Goal: Task Accomplishment & Management: Use online tool/utility

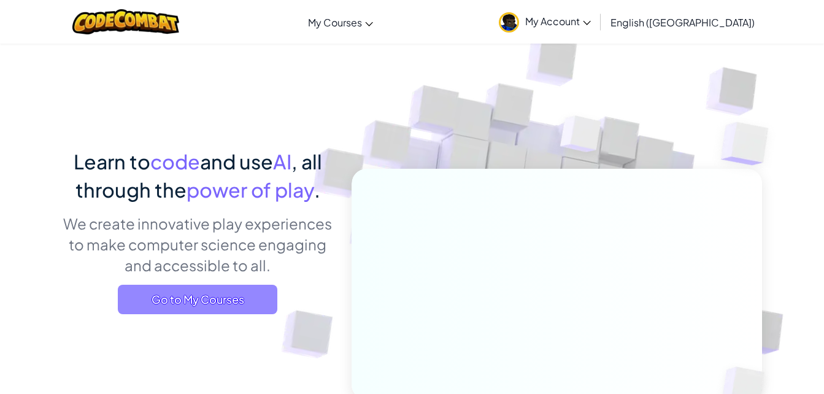
click at [245, 295] on span "Go to My Courses" at bounding box center [197, 299] width 159 height 29
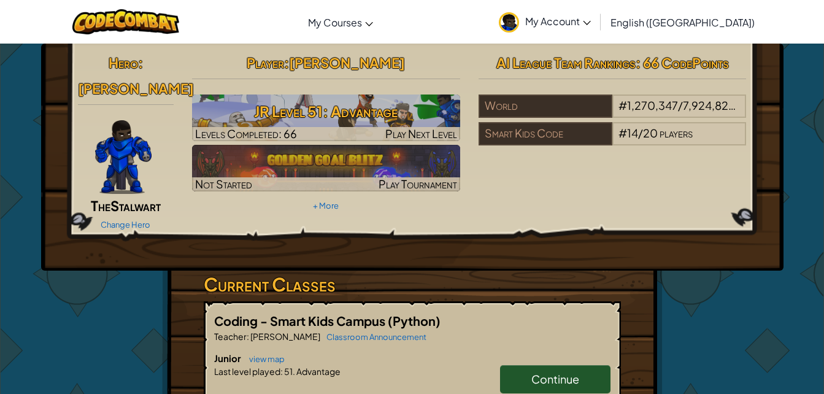
click at [545, 372] on span "Continue" at bounding box center [555, 379] width 48 height 14
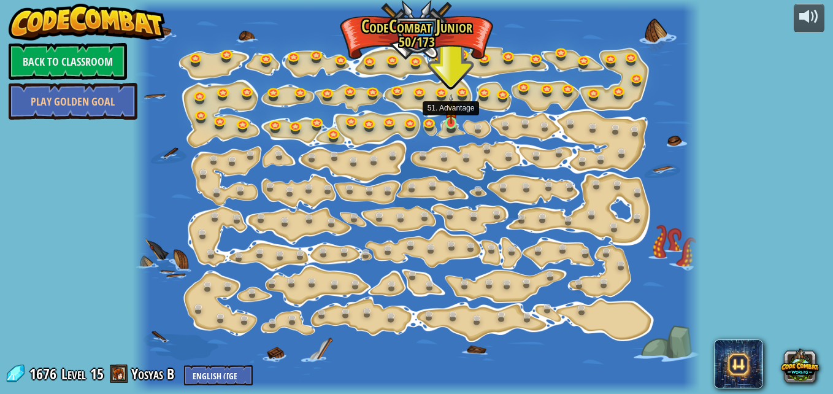
click at [450, 117] on img at bounding box center [451, 109] width 13 height 30
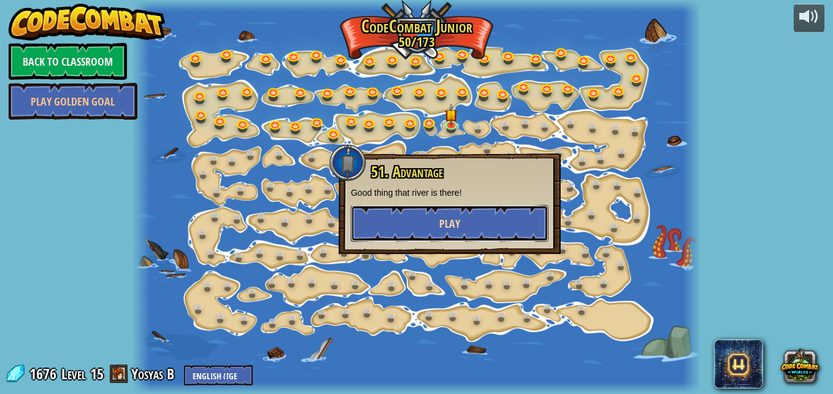
click at [457, 223] on span "Play" at bounding box center [449, 223] width 21 height 15
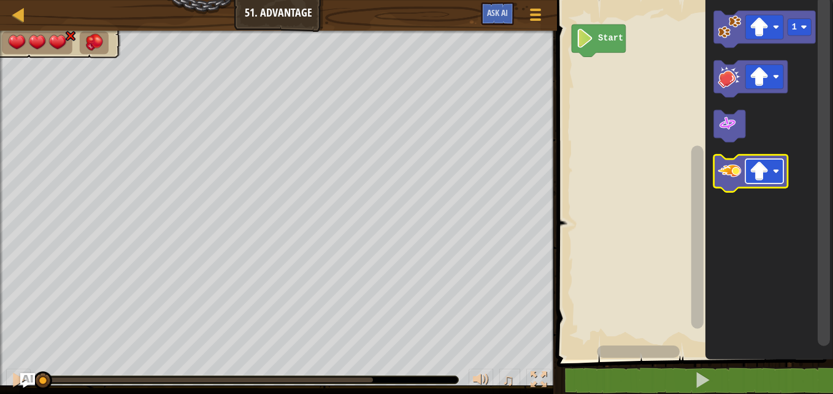
click at [760, 167] on image "Blockly Workspace" at bounding box center [759, 171] width 19 height 19
click at [732, 169] on image "Blockly Workspace" at bounding box center [729, 170] width 23 height 23
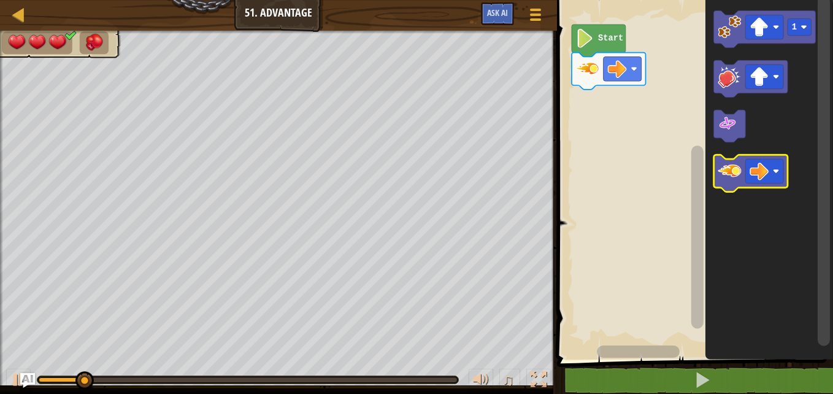
click at [733, 172] on image "Blockly Workspace" at bounding box center [729, 170] width 23 height 23
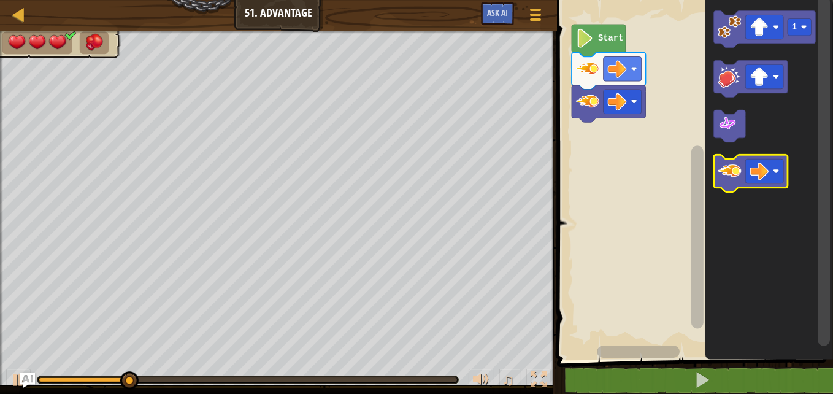
click at [733, 172] on image "Blockly Workspace" at bounding box center [729, 170] width 23 height 23
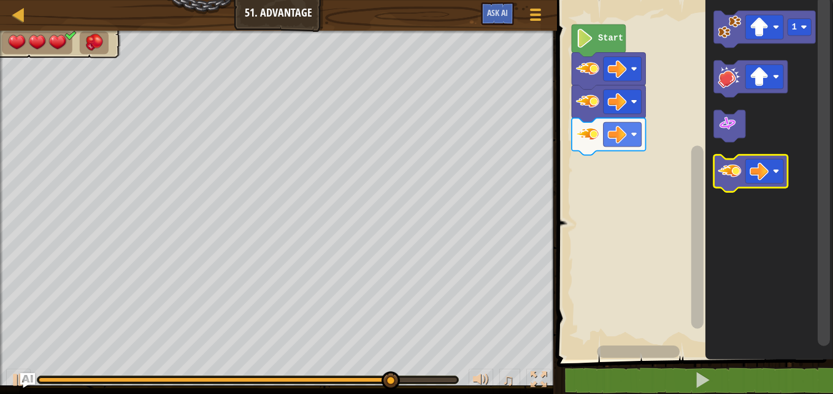
click at [733, 172] on image "Blockly Workspace" at bounding box center [729, 170] width 23 height 23
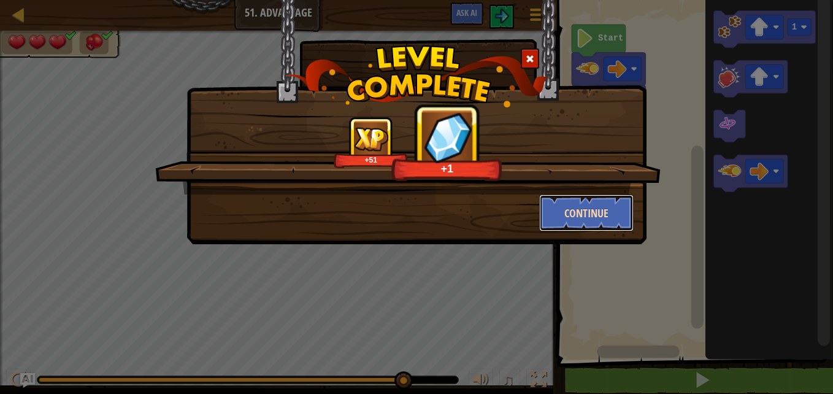
click at [599, 198] on button "Continue" at bounding box center [586, 212] width 95 height 37
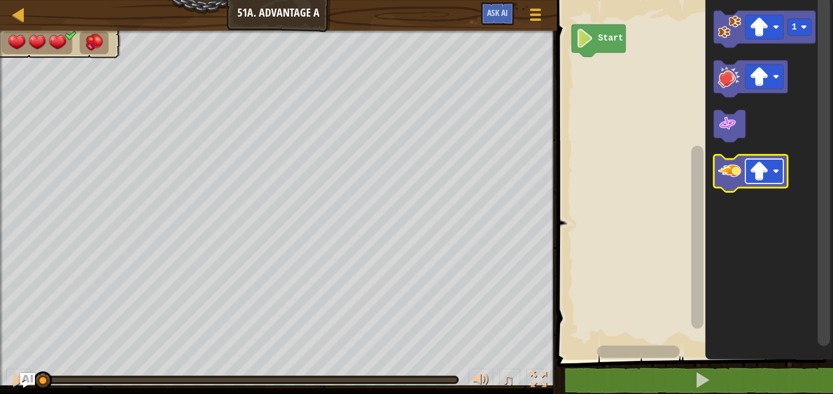
click at [763, 173] on image "Blockly Workspace" at bounding box center [759, 171] width 19 height 19
click at [740, 172] on image "Blockly Workspace" at bounding box center [729, 170] width 23 height 23
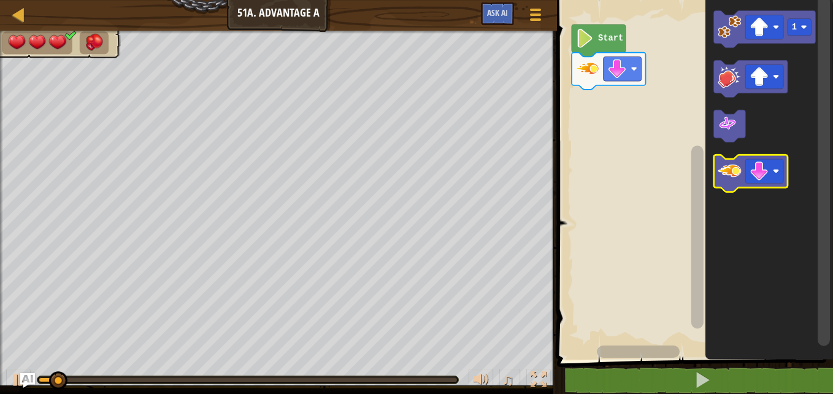
click at [738, 172] on image "Blockly Workspace" at bounding box center [729, 170] width 23 height 23
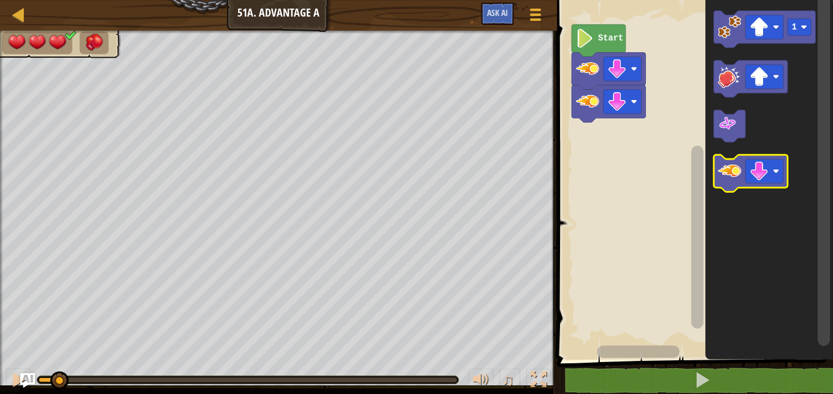
click at [738, 172] on image "Blockly Workspace" at bounding box center [729, 170] width 23 height 23
click at [741, 172] on image "Blockly Workspace" at bounding box center [729, 170] width 23 height 23
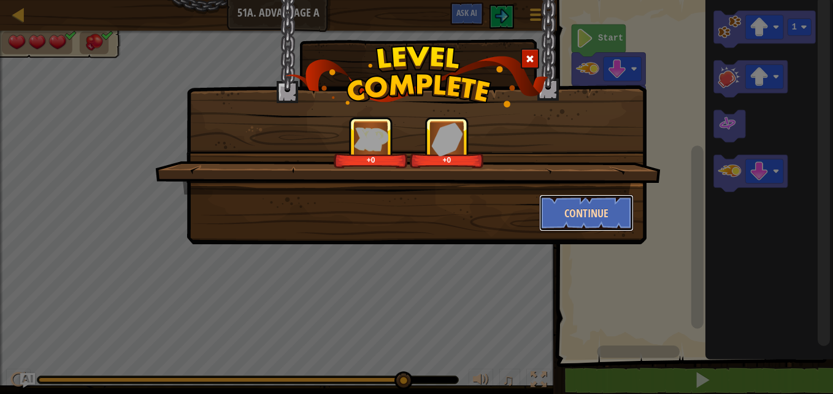
click at [597, 201] on button "Continue" at bounding box center [586, 212] width 95 height 37
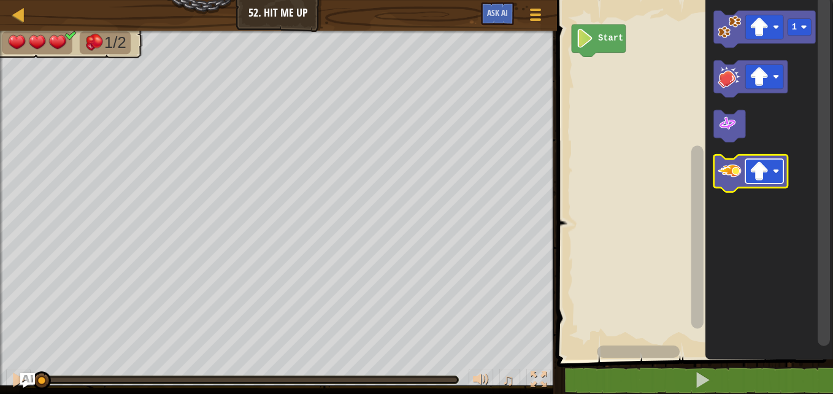
click at [764, 167] on image "Blockly Workspace" at bounding box center [759, 171] width 19 height 19
click at [733, 175] on image "Blockly Workspace" at bounding box center [729, 170] width 23 height 23
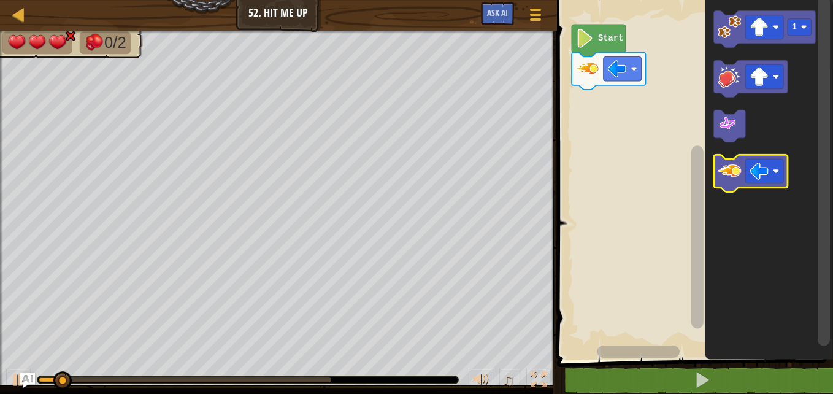
click at [734, 175] on image "Blockly Workspace" at bounding box center [729, 170] width 23 height 23
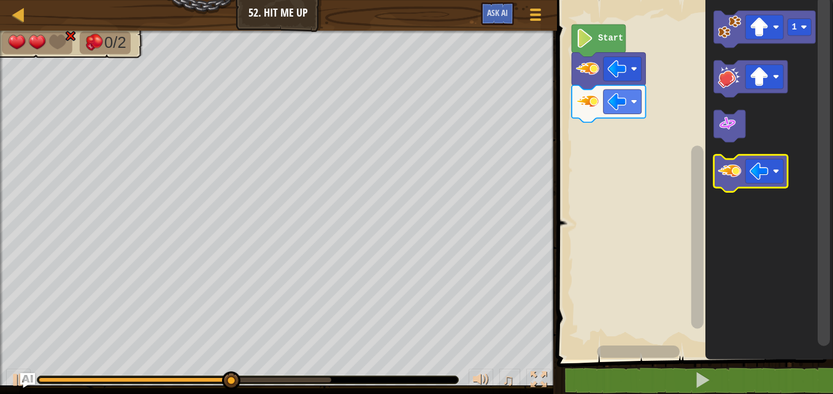
click at [740, 176] on image "Blockly Workspace" at bounding box center [729, 170] width 23 height 23
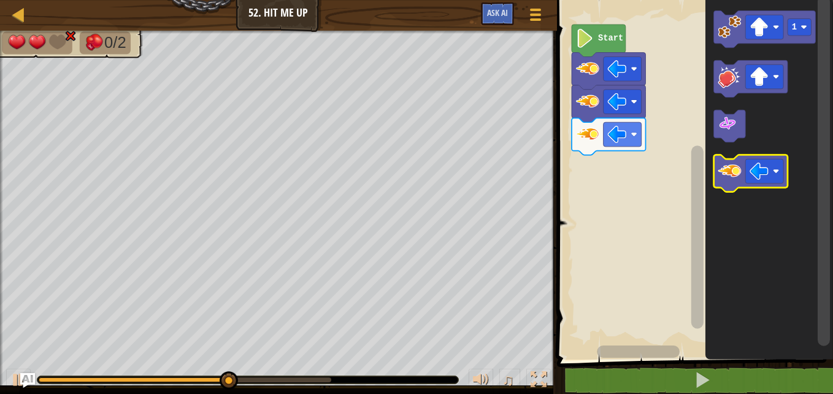
click at [738, 179] on image "Blockly Workspace" at bounding box center [729, 170] width 23 height 23
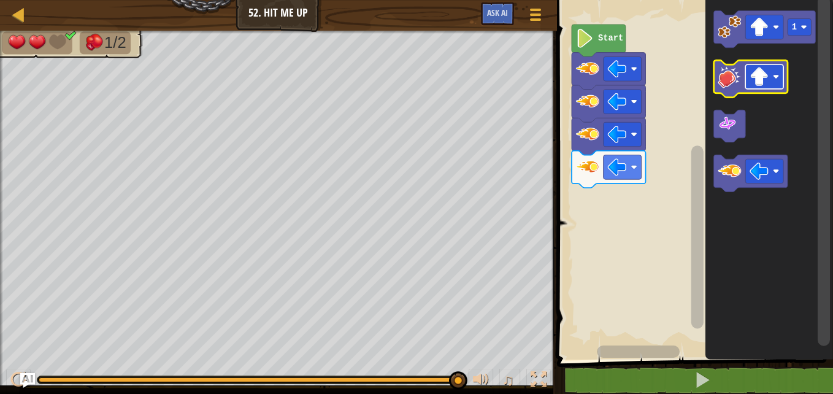
click at [762, 76] on image "Blockly Workspace" at bounding box center [759, 76] width 19 height 19
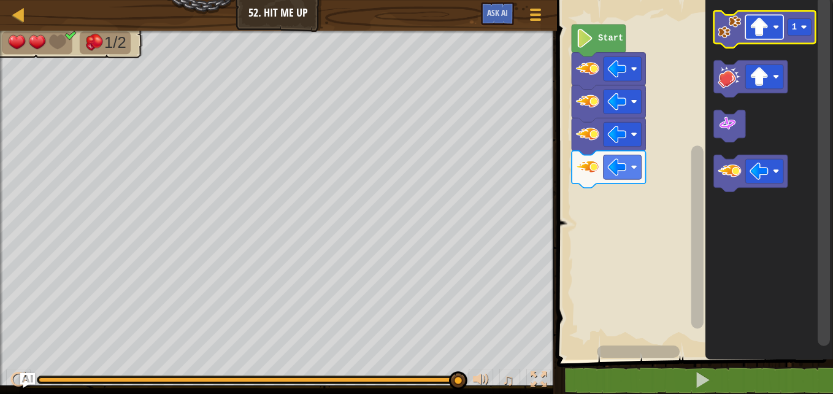
click at [759, 31] on image "Blockly Workspace" at bounding box center [759, 27] width 19 height 19
click at [799, 25] on rect "Blockly Workspace" at bounding box center [800, 26] width 24 height 17
click at [737, 33] on image "Blockly Workspace" at bounding box center [729, 26] width 23 height 23
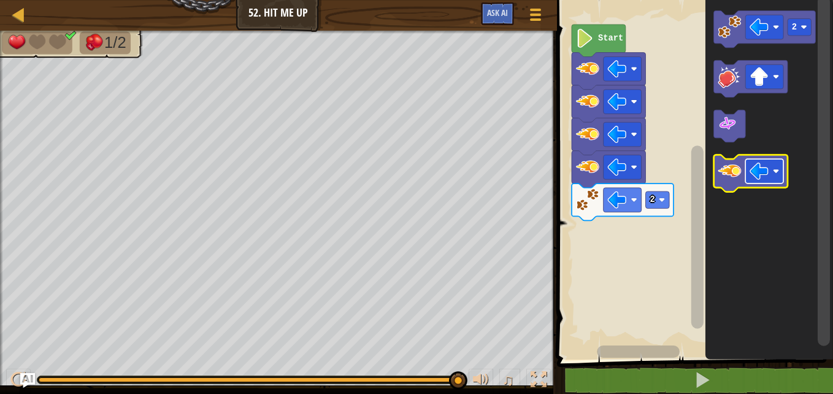
click at [762, 160] on rect "Blockly Workspace" at bounding box center [764, 171] width 38 height 25
click at [734, 175] on image "Blockly Workspace" at bounding box center [729, 170] width 23 height 23
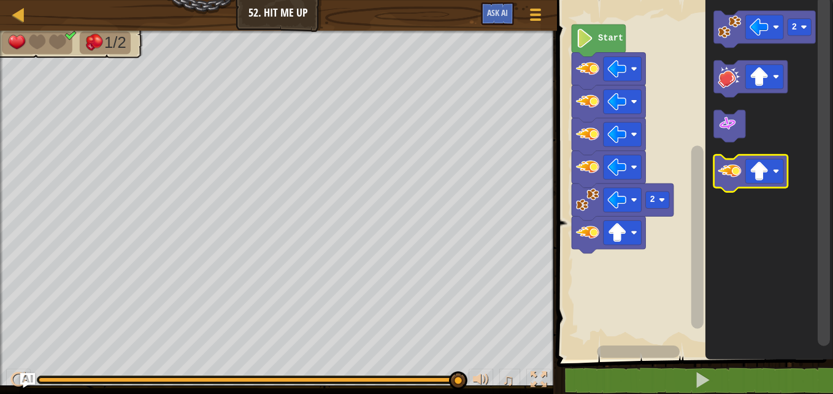
click at [734, 175] on image "Blockly Workspace" at bounding box center [729, 170] width 23 height 23
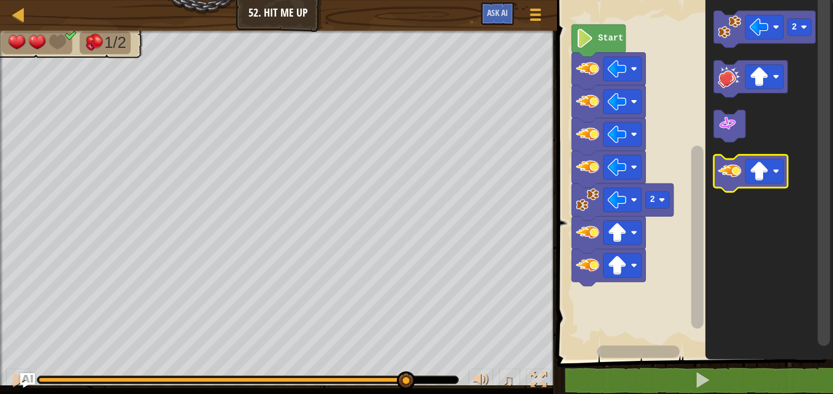
click at [729, 177] on image "Blockly Workspace" at bounding box center [729, 170] width 23 height 23
click at [728, 177] on image "Blockly Workspace" at bounding box center [729, 170] width 23 height 23
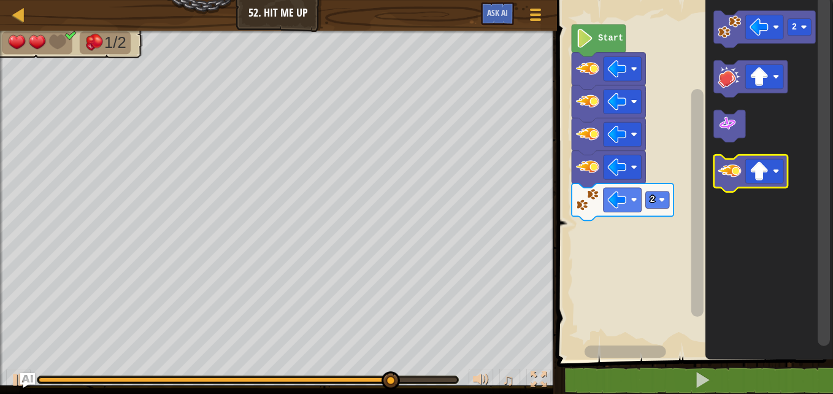
click at [731, 174] on image "Blockly Workspace" at bounding box center [729, 170] width 23 height 23
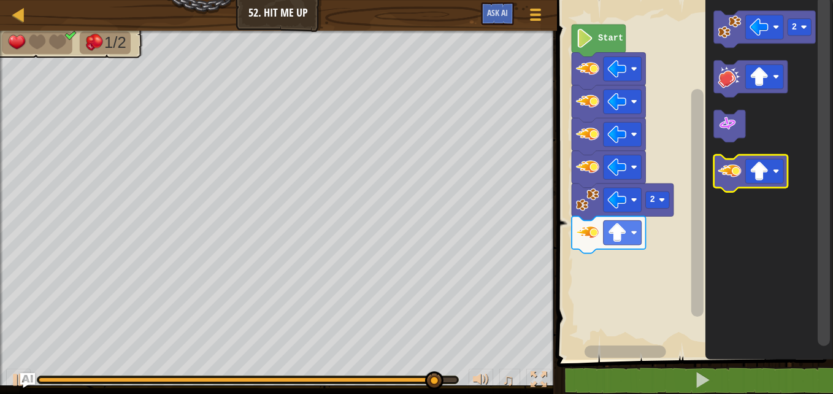
click at [732, 170] on image "Blockly Workspace" at bounding box center [729, 170] width 23 height 23
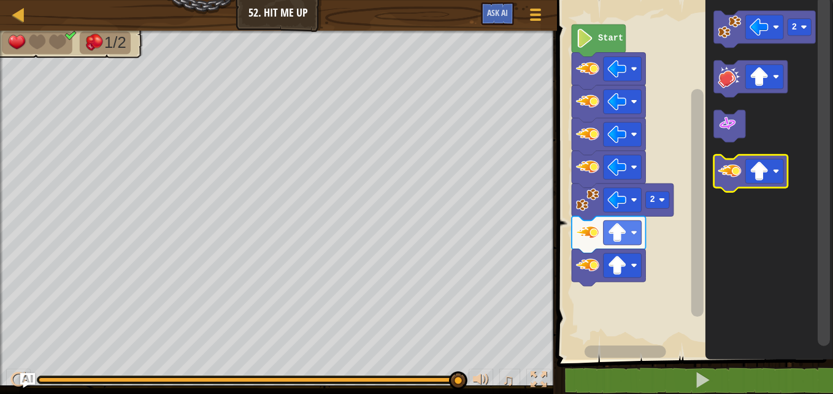
click at [730, 173] on image "Blockly Workspace" at bounding box center [729, 170] width 23 height 23
click at [726, 185] on icon "Blockly Workspace" at bounding box center [750, 173] width 74 height 37
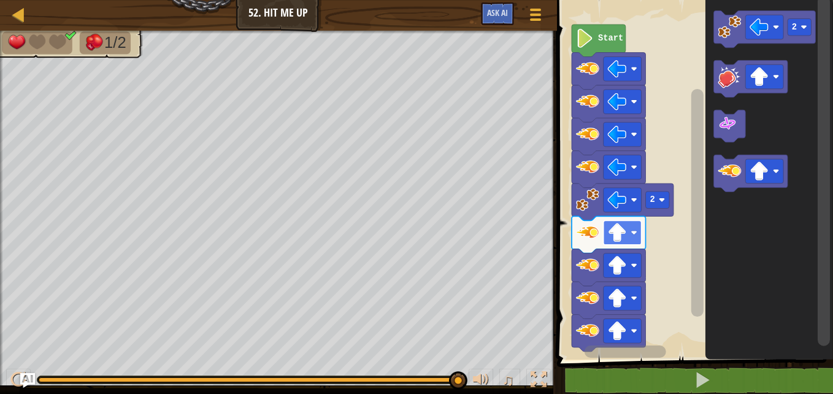
click at [617, 229] on image "Blockly Workspace" at bounding box center [616, 232] width 19 height 19
click at [619, 228] on image "Blockly Workspace" at bounding box center [616, 232] width 19 height 19
click at [620, 236] on image "Blockly Workspace" at bounding box center [616, 232] width 19 height 19
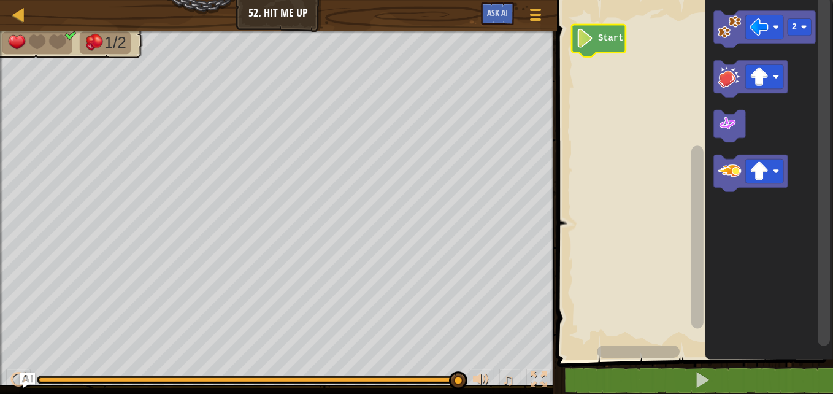
click at [601, 39] on text "Start" at bounding box center [610, 38] width 25 height 9
click at [740, 171] on image "Blockly Workspace" at bounding box center [729, 170] width 23 height 23
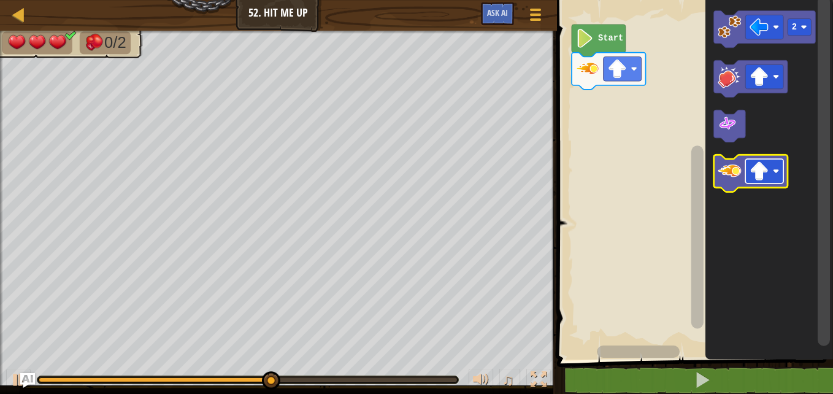
click at [757, 169] on image "Blockly Workspace" at bounding box center [759, 171] width 19 height 19
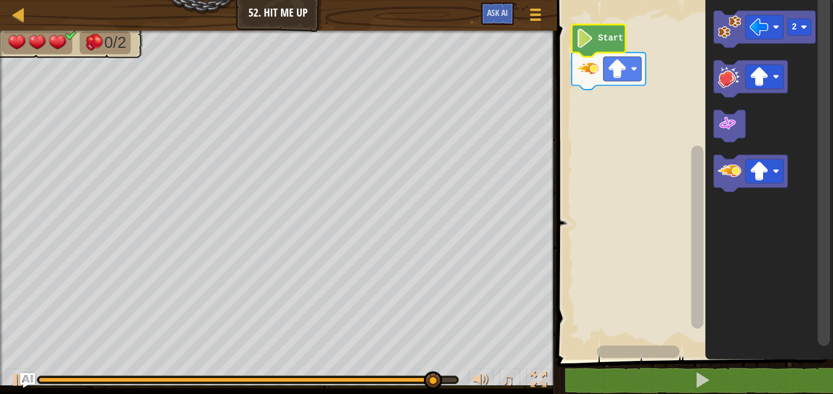
click at [613, 33] on icon "Blockly Workspace" at bounding box center [599, 41] width 54 height 33
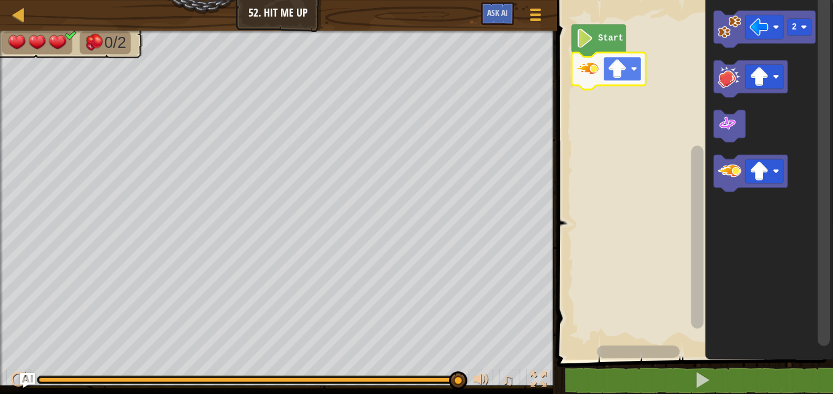
click at [613, 61] on image "Blockly Workspace" at bounding box center [616, 68] width 19 height 19
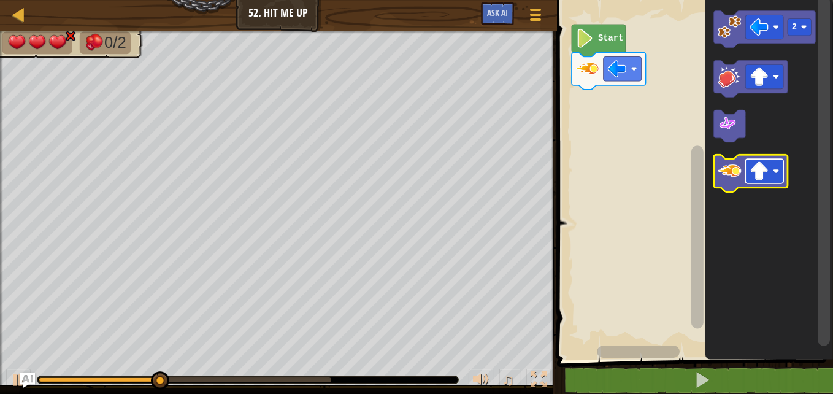
click at [759, 192] on icon "2" at bounding box center [769, 177] width 128 height 366
click at [775, 164] on rect "Blockly Workspace" at bounding box center [764, 171] width 38 height 25
click at [730, 166] on image "Blockly Workspace" at bounding box center [729, 170] width 23 height 23
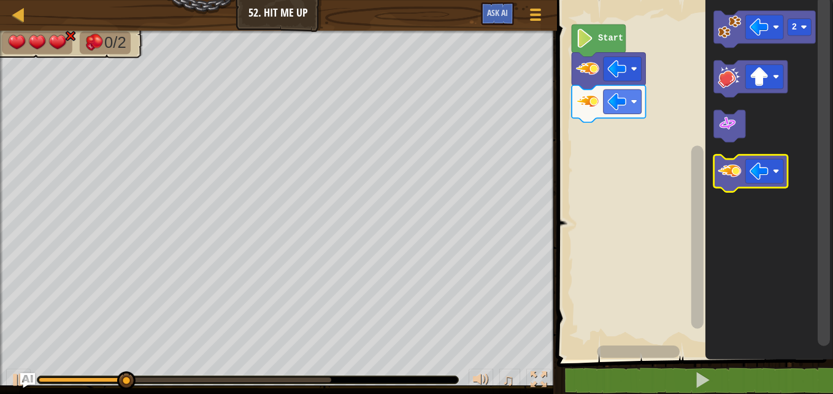
click at [717, 169] on g "Blockly Workspace" at bounding box center [750, 173] width 74 height 37
click at [732, 171] on image "Blockly Workspace" at bounding box center [729, 170] width 23 height 23
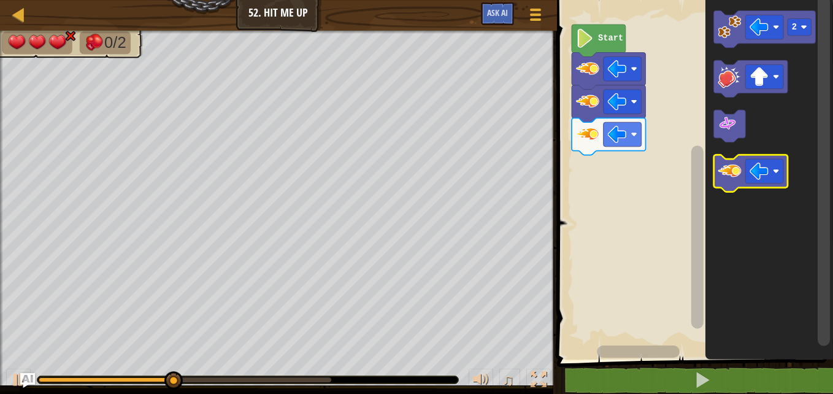
click at [732, 171] on image "Blockly Workspace" at bounding box center [729, 170] width 23 height 23
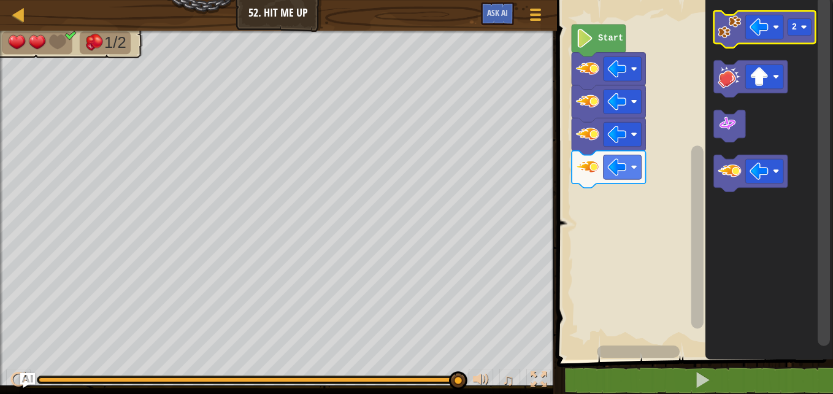
click at [741, 29] on image "Blockly Workspace" at bounding box center [729, 26] width 23 height 23
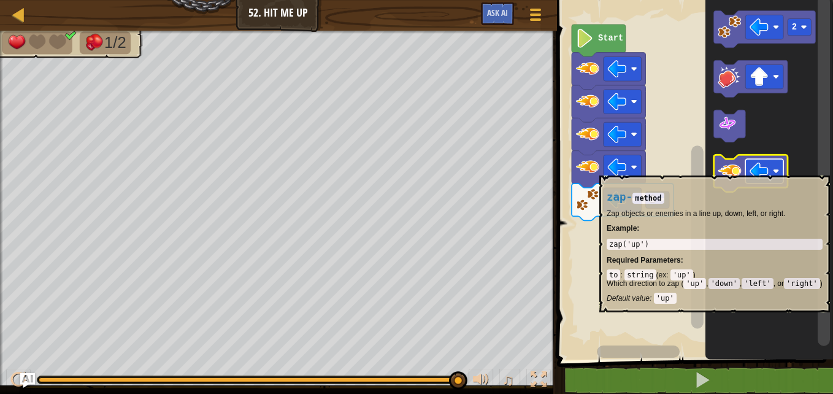
click at [759, 169] on image "Blockly Workspace" at bounding box center [759, 171] width 19 height 19
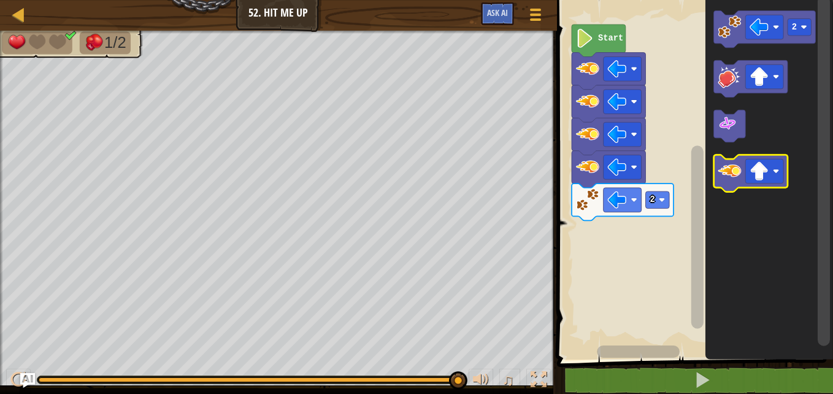
click at [731, 177] on image "Blockly Workspace" at bounding box center [729, 170] width 23 height 23
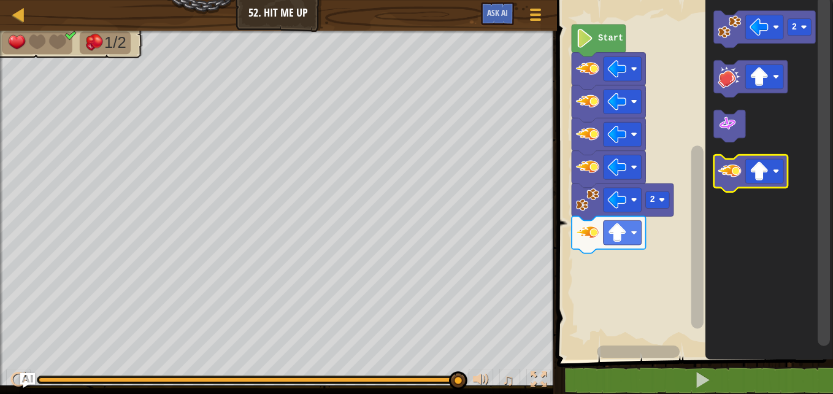
click at [745, 185] on icon "Blockly Workspace" at bounding box center [750, 173] width 74 height 37
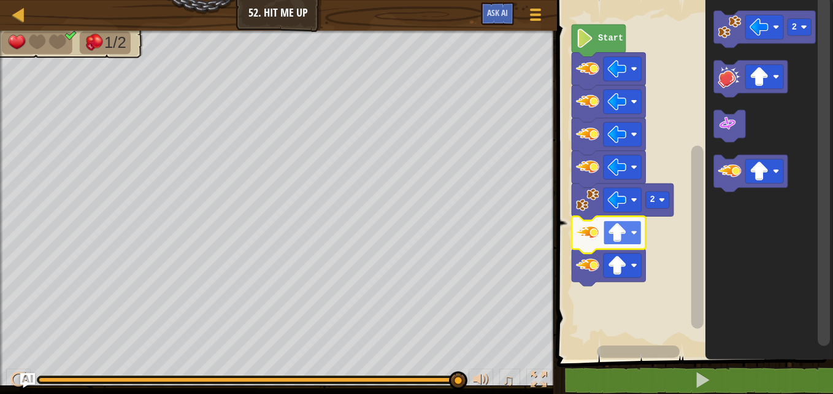
click at [628, 228] on rect "Blockly Workspace" at bounding box center [622, 232] width 38 height 25
click at [618, 230] on image "Blockly Workspace" at bounding box center [616, 232] width 19 height 19
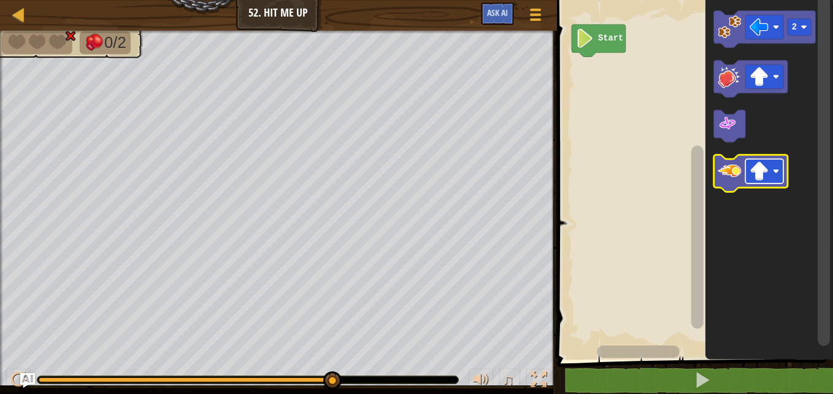
click at [780, 166] on rect "Blockly Workspace" at bounding box center [764, 171] width 38 height 25
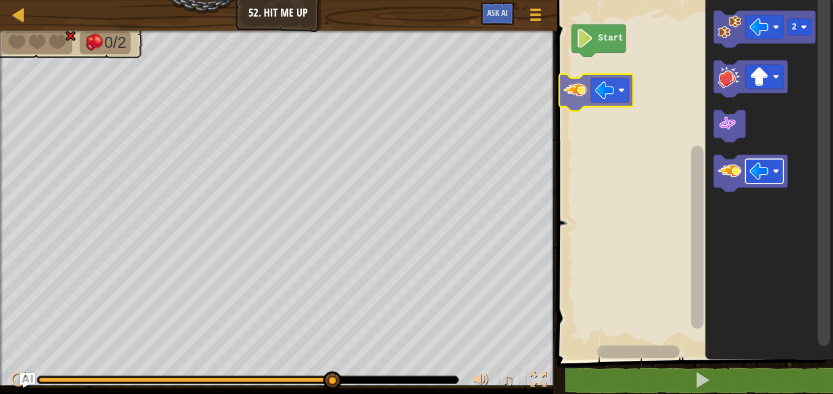
click at [603, 100] on div "Start 2" at bounding box center [693, 177] width 280 height 366
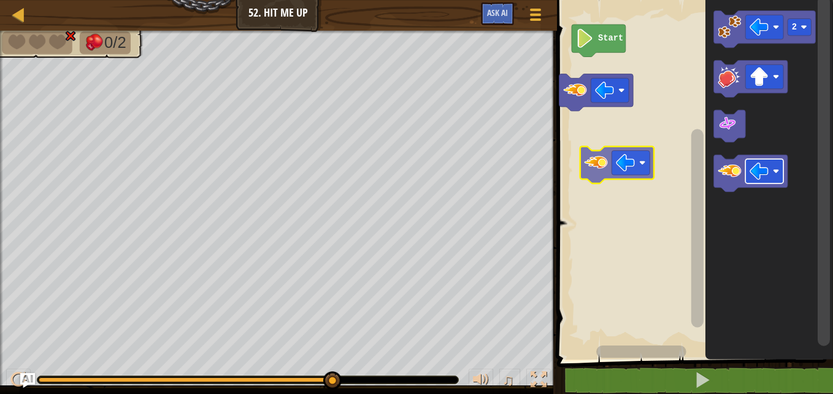
click at [613, 153] on div "Start 2" at bounding box center [693, 177] width 280 height 366
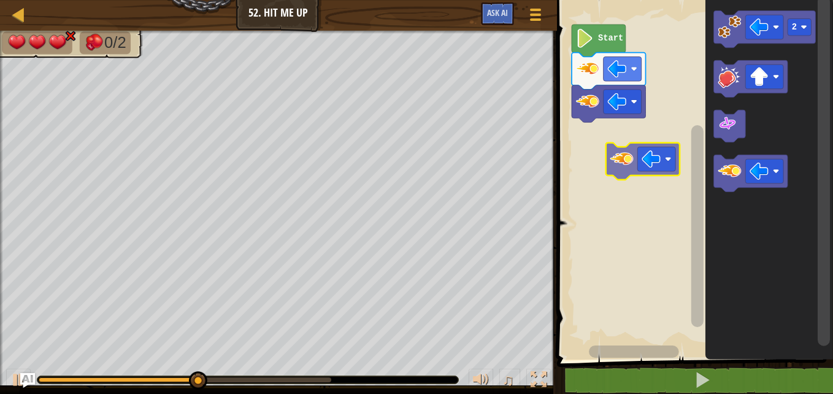
click at [634, 155] on div "Start 2" at bounding box center [693, 177] width 280 height 366
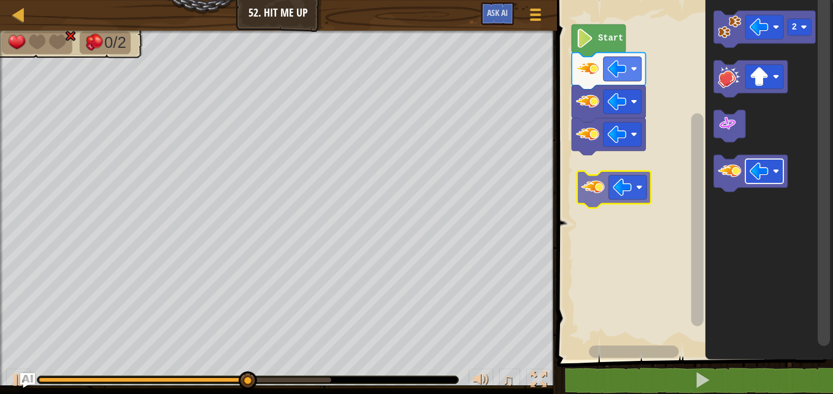
click at [622, 186] on div "Start 2" at bounding box center [693, 177] width 280 height 366
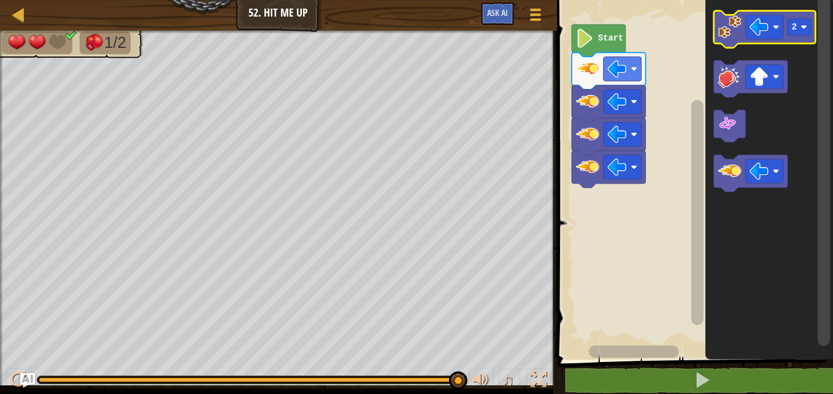
click at [724, 34] on image "Blockly Workspace" at bounding box center [729, 26] width 23 height 23
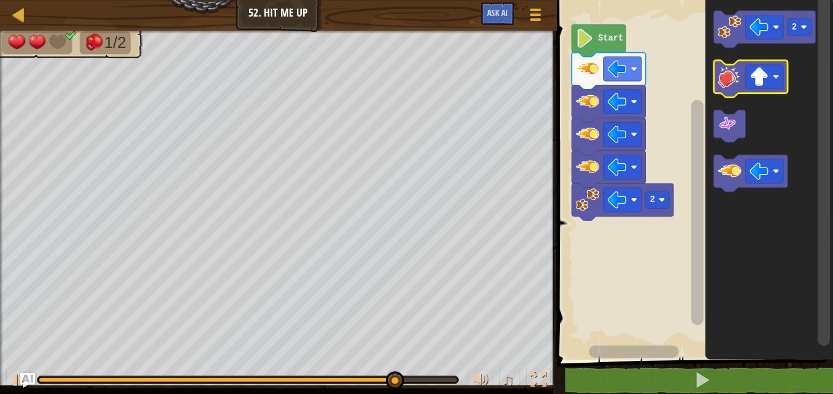
click at [720, 79] on image "Blockly Workspace" at bounding box center [729, 76] width 23 height 23
click at [729, 74] on image "Blockly Workspace" at bounding box center [729, 76] width 23 height 23
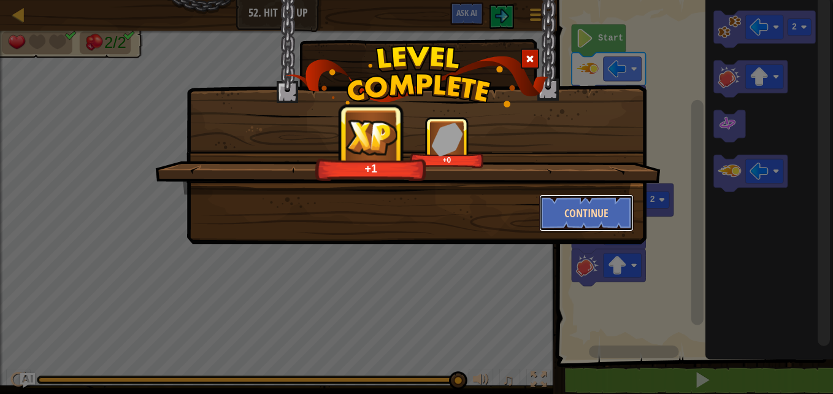
click at [609, 204] on button "Continue" at bounding box center [586, 212] width 95 height 37
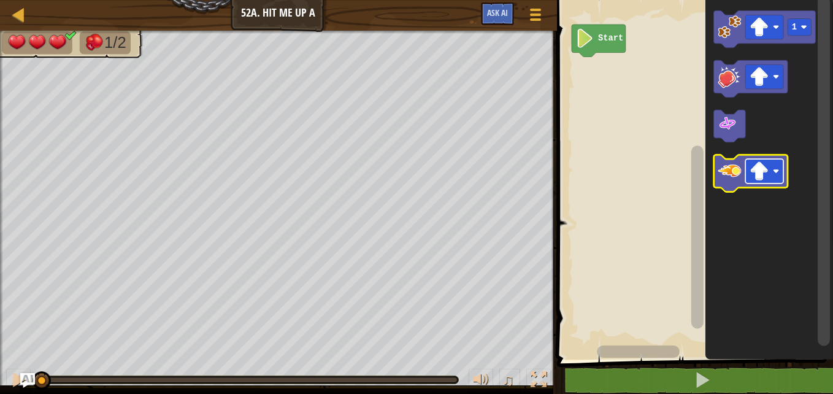
click at [761, 174] on image "Blockly Workspace" at bounding box center [759, 171] width 19 height 19
click at [739, 167] on image "Blockly Workspace" at bounding box center [729, 170] width 23 height 23
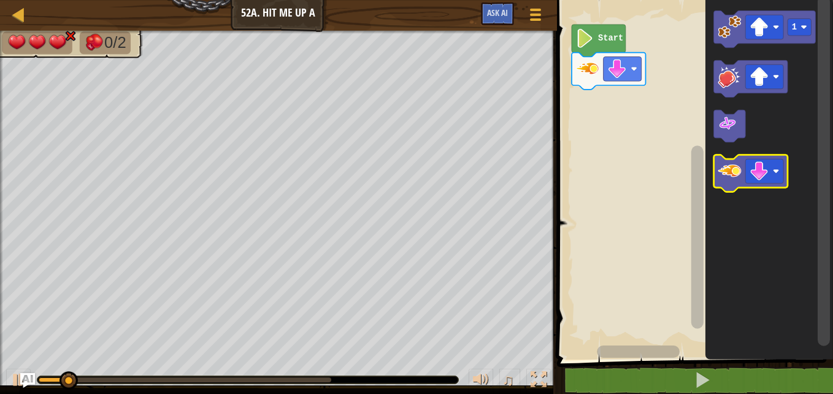
click at [739, 167] on image "Blockly Workspace" at bounding box center [729, 170] width 23 height 23
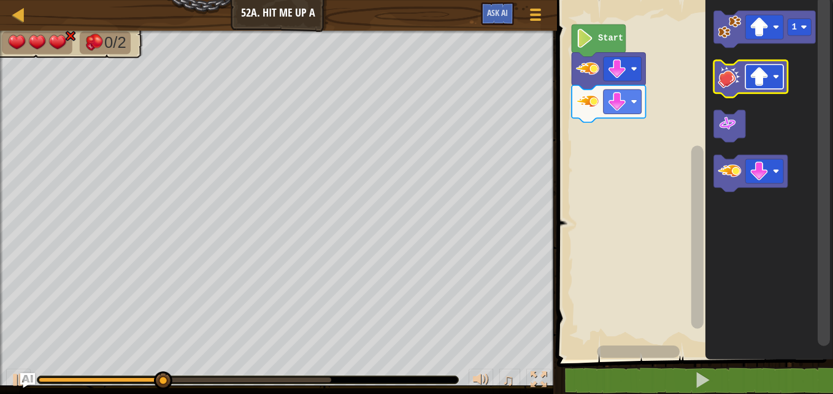
click at [761, 75] on image "Blockly Workspace" at bounding box center [759, 76] width 19 height 19
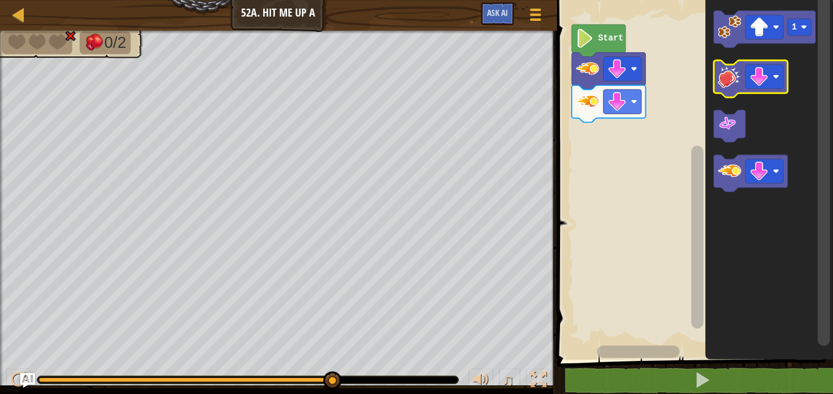
click at [719, 83] on image "Blockly Workspace" at bounding box center [729, 76] width 23 height 23
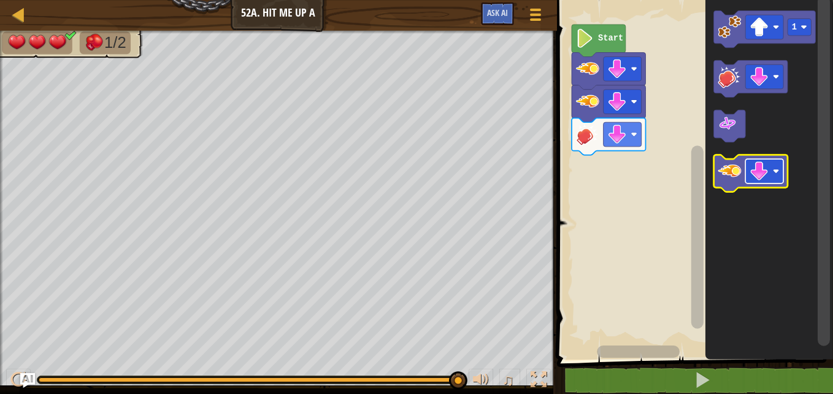
click at [761, 174] on image "Blockly Workspace" at bounding box center [759, 171] width 19 height 19
click at [735, 177] on image "Blockly Workspace" at bounding box center [729, 170] width 23 height 23
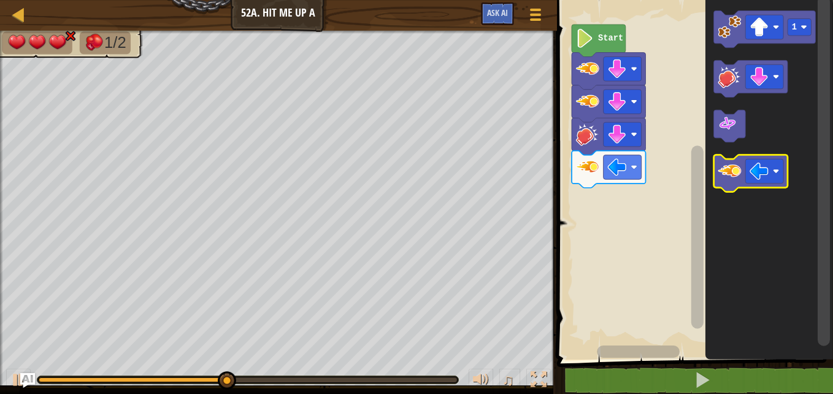
click at [735, 177] on image "Blockly Workspace" at bounding box center [729, 170] width 23 height 23
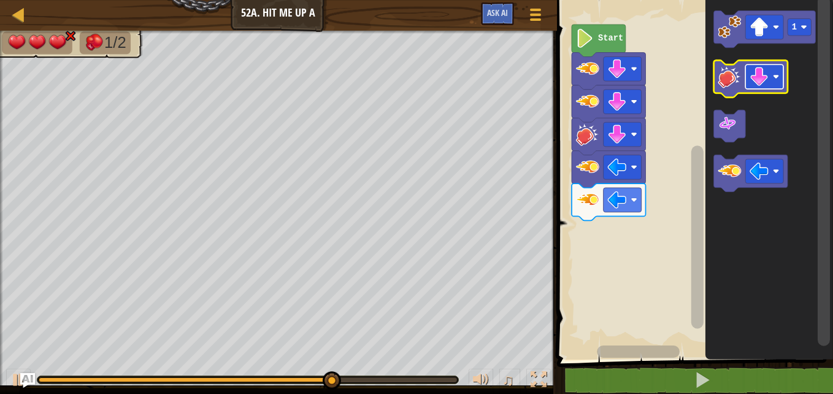
click at [763, 73] on image "Blockly Workspace" at bounding box center [759, 76] width 19 height 19
click at [731, 71] on image "Blockly Workspace" at bounding box center [729, 76] width 23 height 23
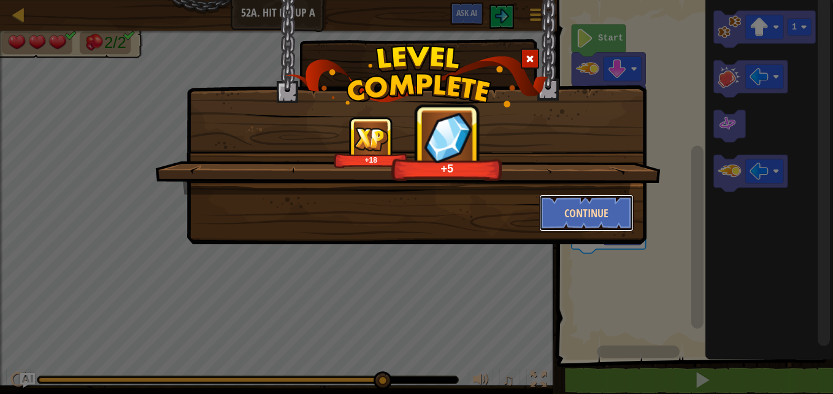
click at [609, 214] on button "Continue" at bounding box center [586, 212] width 95 height 37
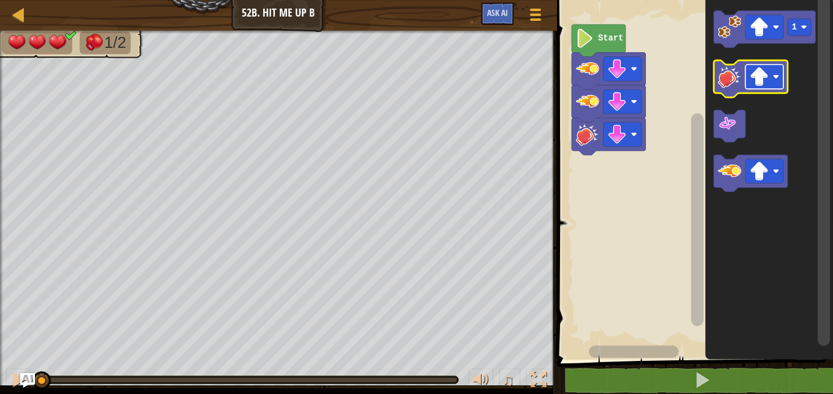
click at [762, 75] on image "Blockly Workspace" at bounding box center [759, 76] width 19 height 19
click at [743, 71] on icon "Blockly Workspace" at bounding box center [750, 78] width 74 height 37
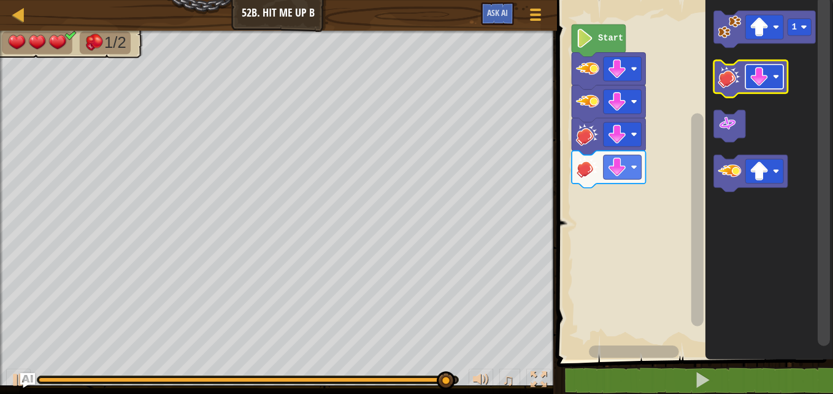
click at [754, 75] on image "Blockly Workspace" at bounding box center [759, 76] width 19 height 19
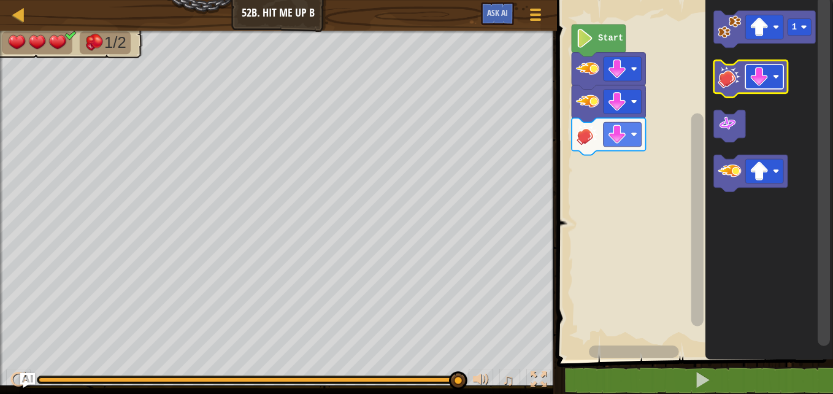
click at [754, 70] on image "Blockly Workspace" at bounding box center [759, 76] width 19 height 19
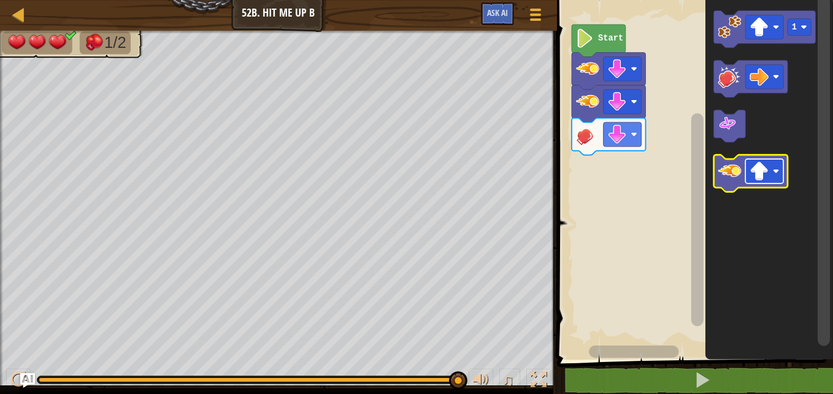
click at [754, 166] on image "Blockly Workspace" at bounding box center [759, 171] width 19 height 19
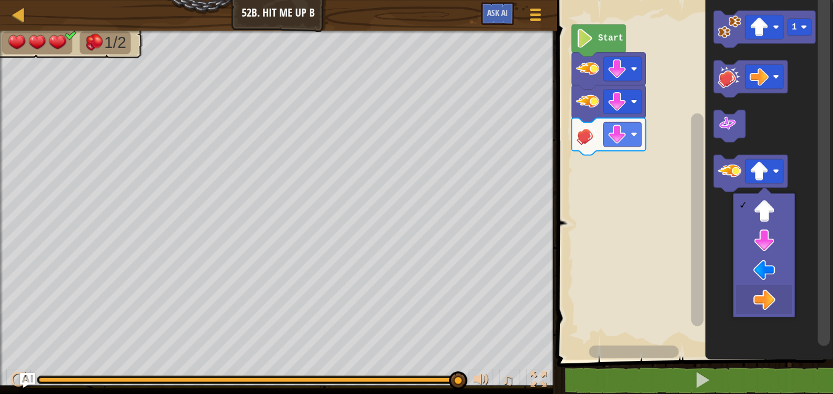
drag, startPoint x: 765, startPoint y: 287, endPoint x: 765, endPoint y: 258, distance: 28.8
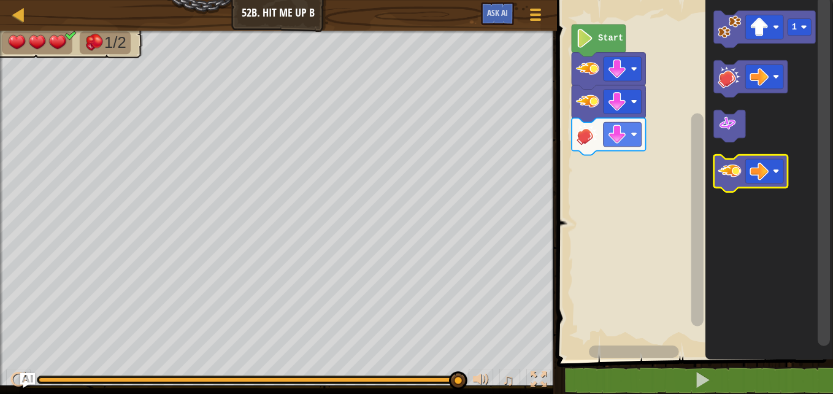
click at [736, 177] on image "Blockly Workspace" at bounding box center [729, 170] width 23 height 23
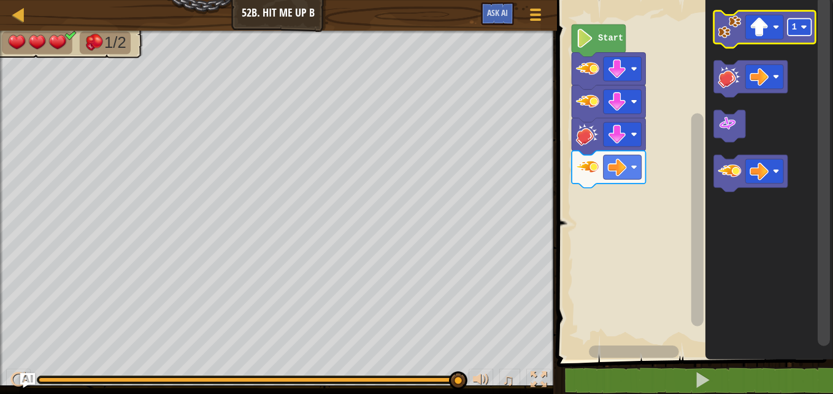
click at [796, 28] on text "1" at bounding box center [794, 27] width 5 height 9
click at [755, 24] on image "Blockly Workspace" at bounding box center [759, 27] width 19 height 19
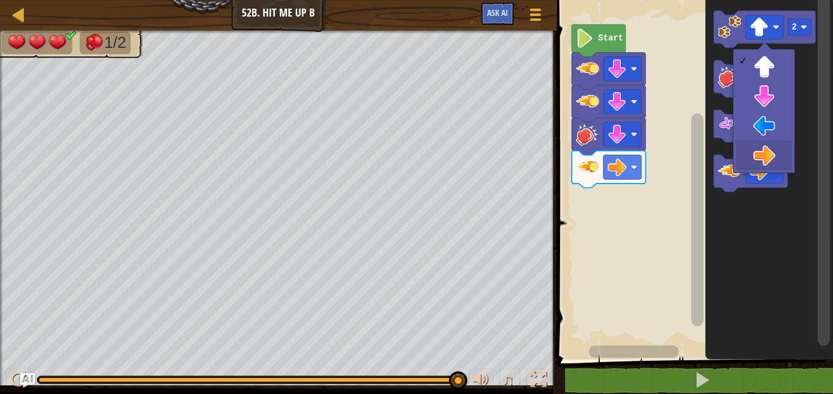
drag, startPoint x: 767, startPoint y: 142, endPoint x: 763, endPoint y: 110, distance: 32.1
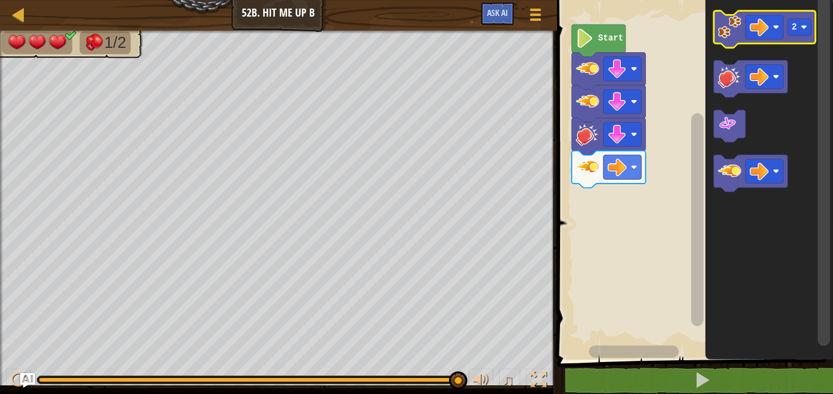
click at [740, 33] on image "Blockly Workspace" at bounding box center [729, 26] width 23 height 23
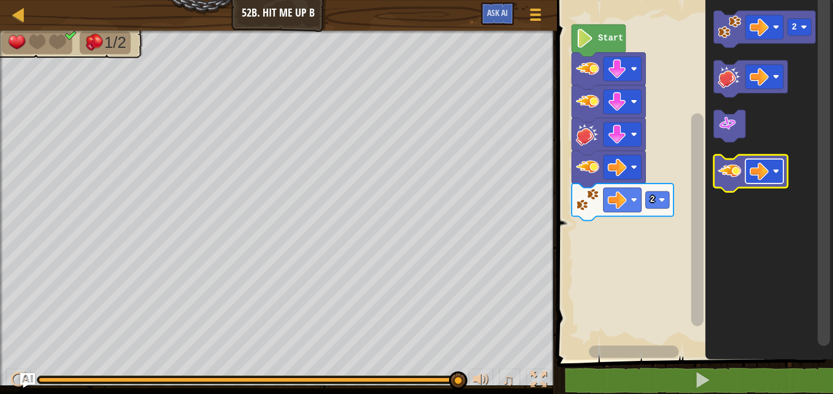
click at [753, 174] on image "Blockly Workspace" at bounding box center [759, 171] width 19 height 19
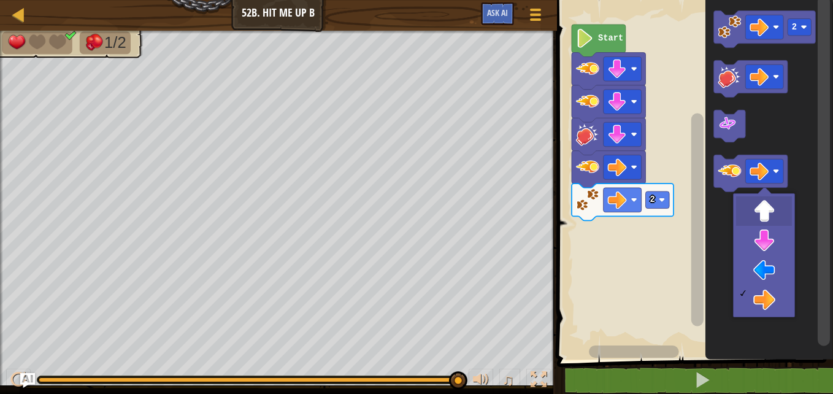
drag, startPoint x: 768, startPoint y: 209, endPoint x: 766, endPoint y: 197, distance: 12.4
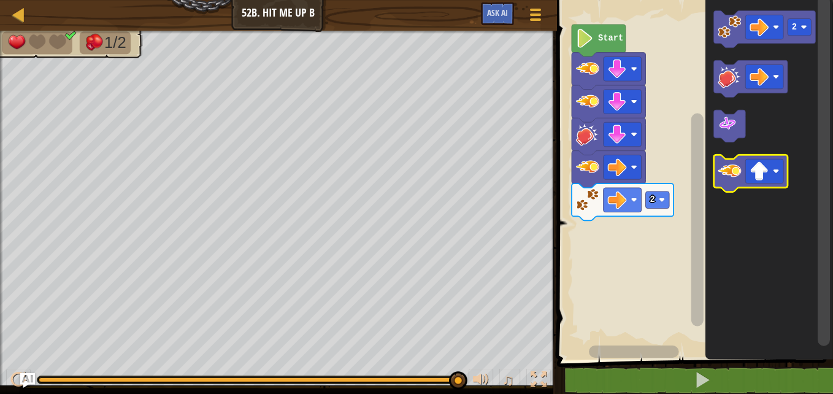
click at [734, 173] on image "Blockly Workspace" at bounding box center [729, 170] width 23 height 23
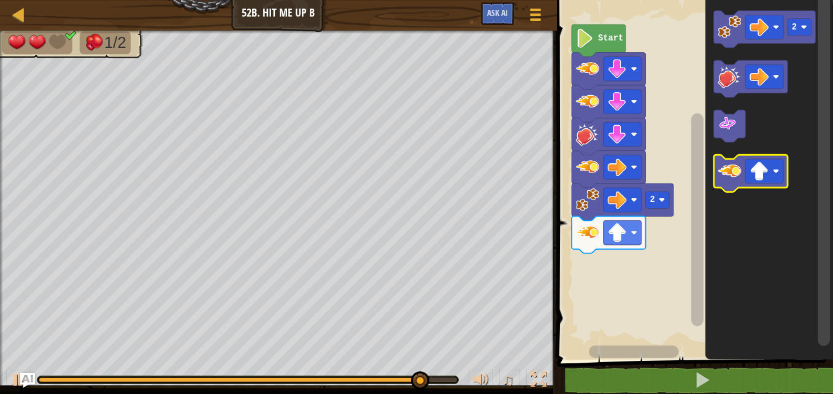
click at [734, 173] on image "Blockly Workspace" at bounding box center [729, 170] width 23 height 23
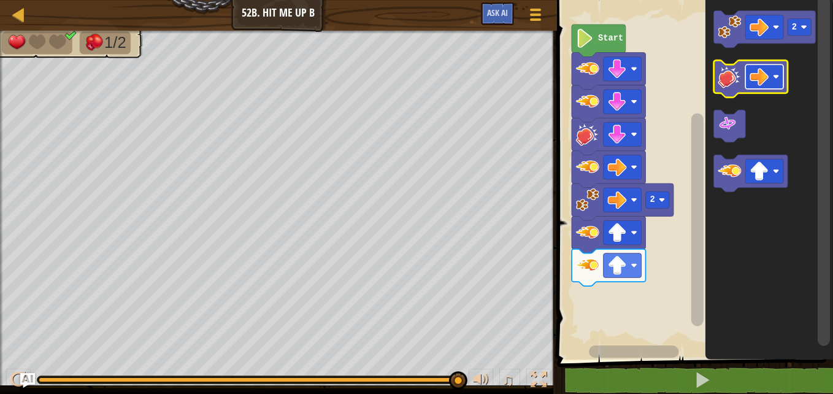
click at [754, 77] on image "Blockly Workspace" at bounding box center [759, 76] width 19 height 19
click at [740, 83] on image "Blockly Workspace" at bounding box center [729, 76] width 23 height 23
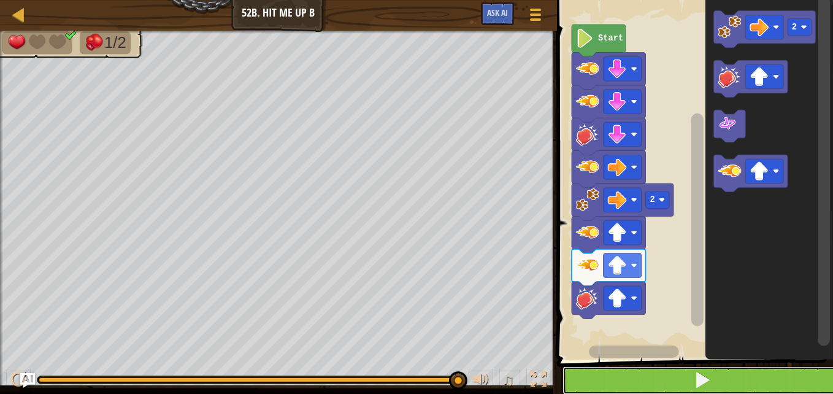
click at [719, 376] on button at bounding box center [702, 380] width 280 height 28
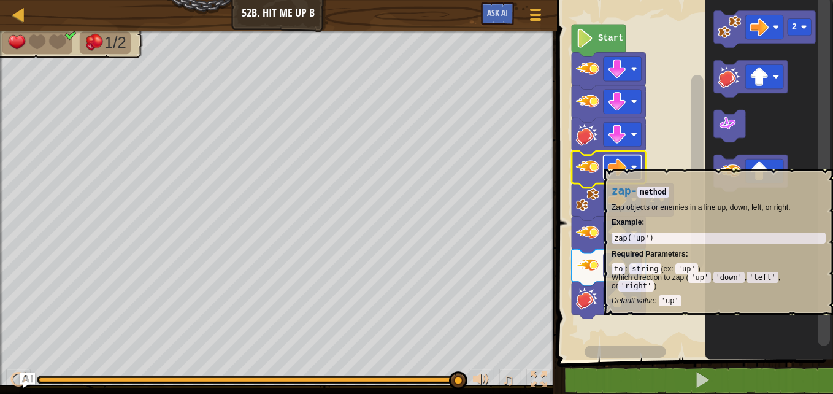
click at [603, 160] on rect "Blockly Workspace" at bounding box center [622, 167] width 38 height 25
click at [616, 161] on image "Blockly Workspace" at bounding box center [616, 167] width 19 height 19
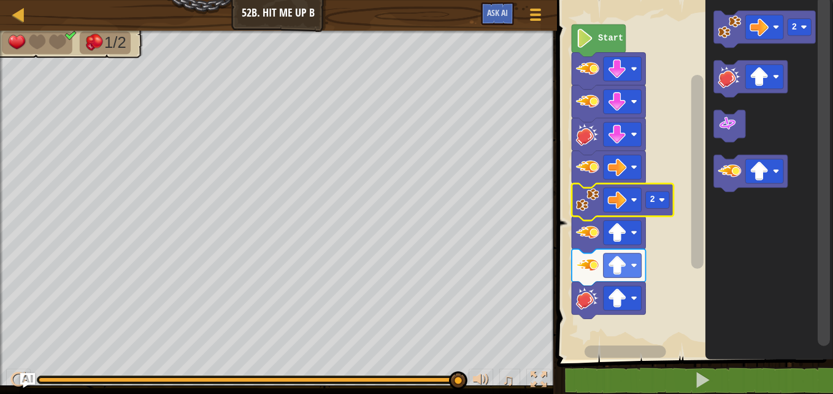
click at [661, 182] on rect "Blockly Workspace" at bounding box center [693, 177] width 280 height 366
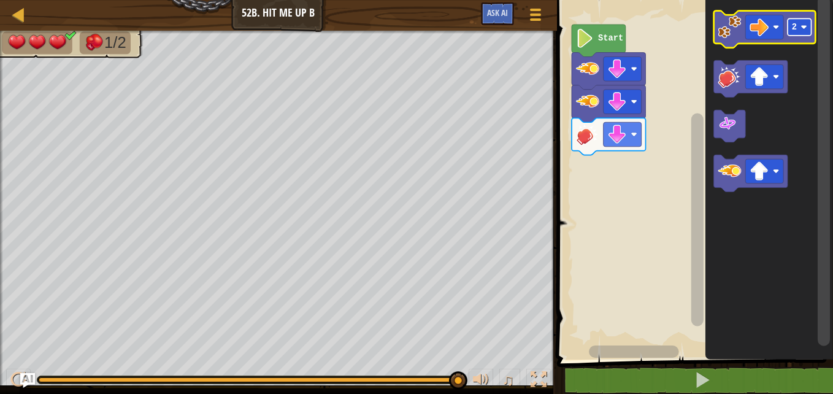
click at [790, 22] on rect "Blockly Workspace" at bounding box center [800, 26] width 24 height 17
click at [733, 28] on image "Blockly Workspace" at bounding box center [729, 26] width 23 height 23
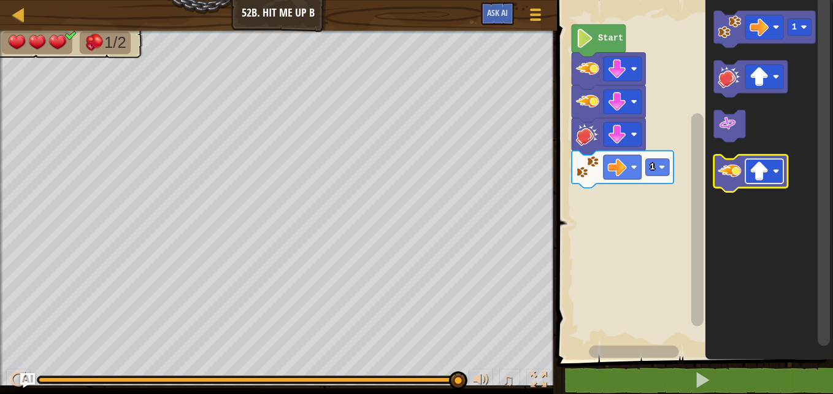
click at [764, 169] on image "Blockly Workspace" at bounding box center [759, 171] width 19 height 19
click at [737, 180] on image "Blockly Workspace" at bounding box center [729, 170] width 23 height 23
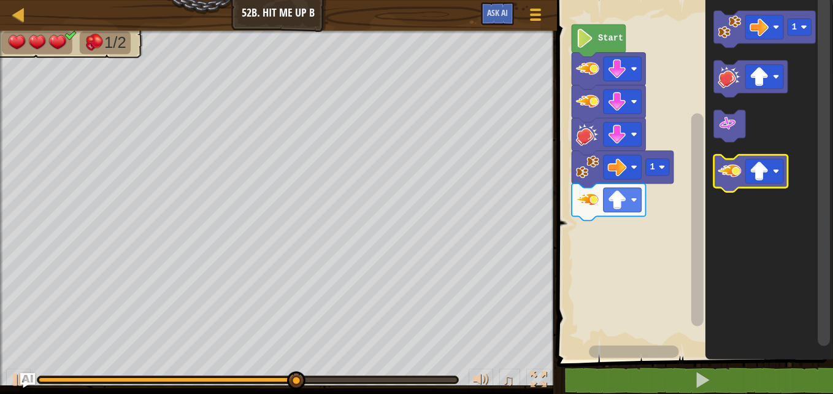
click at [737, 180] on image "Blockly Workspace" at bounding box center [729, 170] width 23 height 23
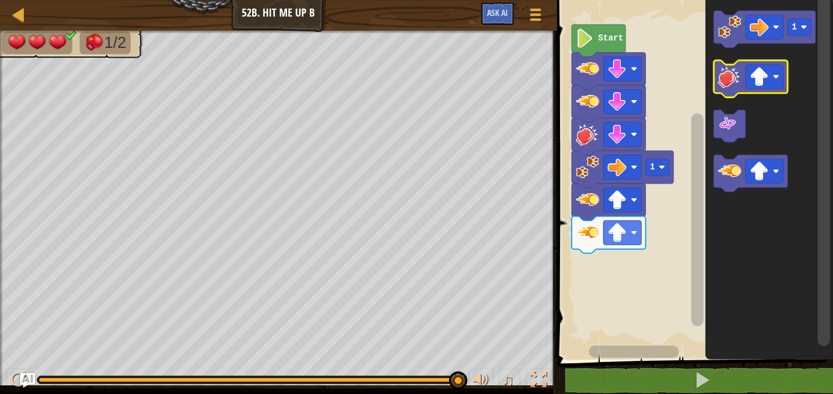
click at [738, 81] on image "Blockly Workspace" at bounding box center [729, 76] width 23 height 23
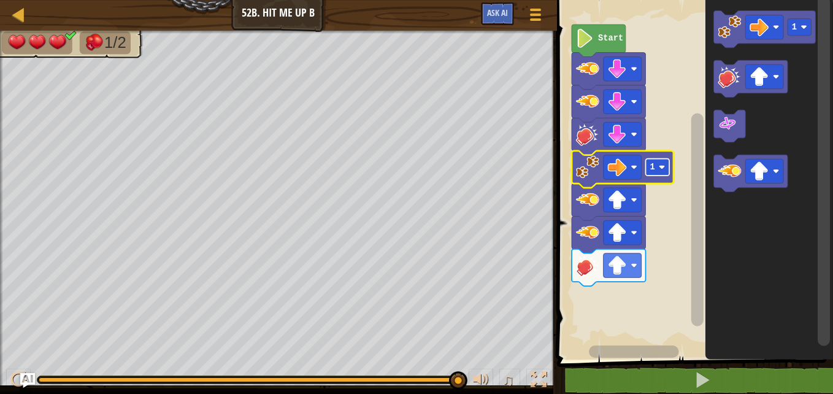
click at [655, 166] on rect "Blockly Workspace" at bounding box center [657, 167] width 24 height 17
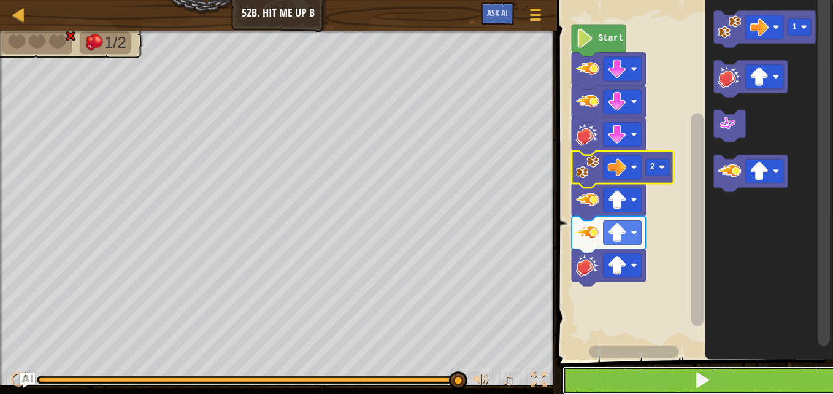
click at [705, 377] on span at bounding box center [702, 379] width 17 height 17
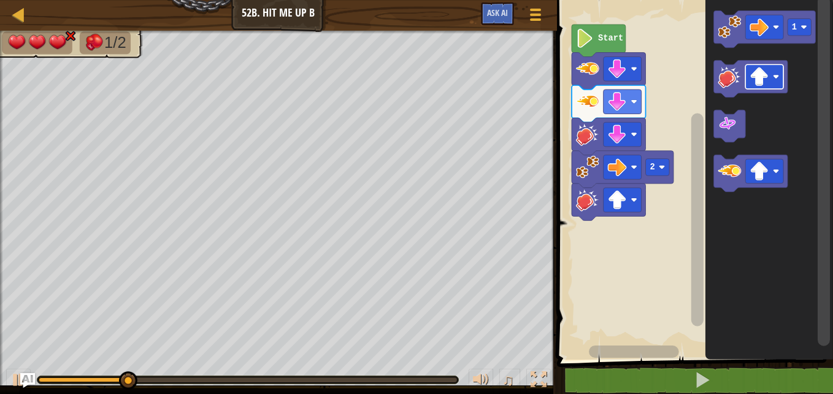
click at [602, 248] on div "Start 2 1" at bounding box center [693, 177] width 280 height 366
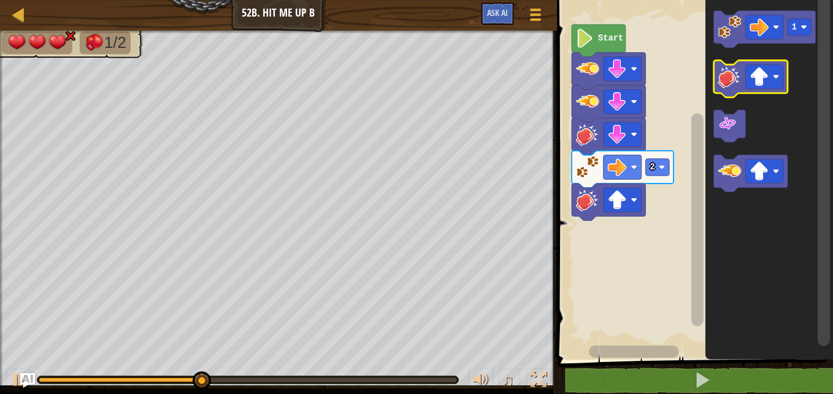
click at [738, 80] on image "Blockly Workspace" at bounding box center [729, 76] width 23 height 23
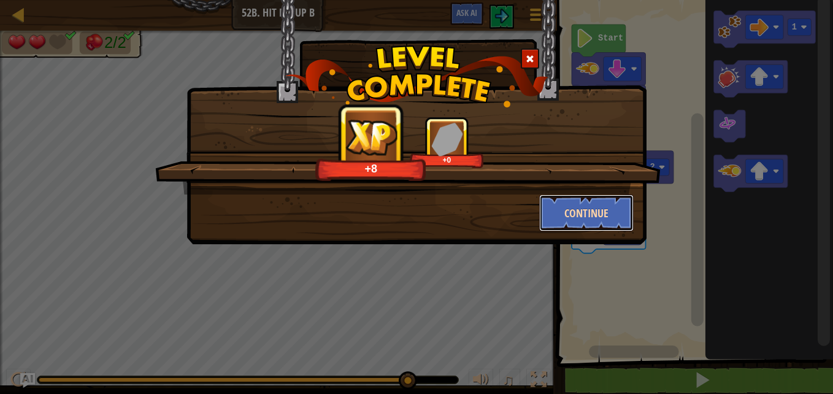
click at [578, 204] on button "Continue" at bounding box center [586, 212] width 95 height 37
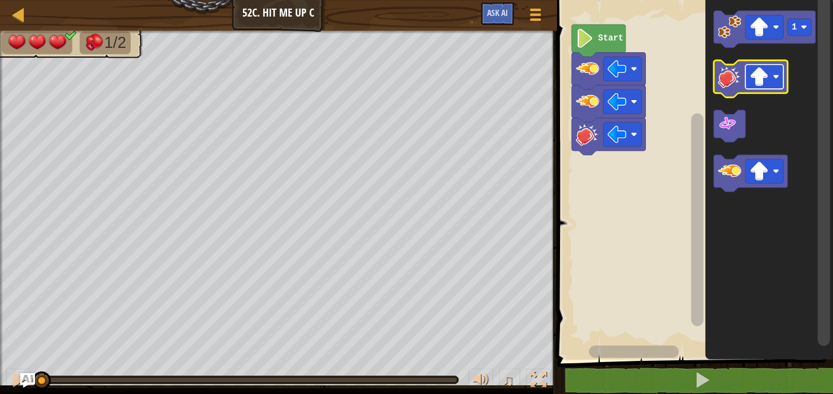
click at [757, 83] on image "Blockly Workspace" at bounding box center [759, 76] width 19 height 19
click at [724, 79] on image "Blockly Workspace" at bounding box center [729, 76] width 23 height 23
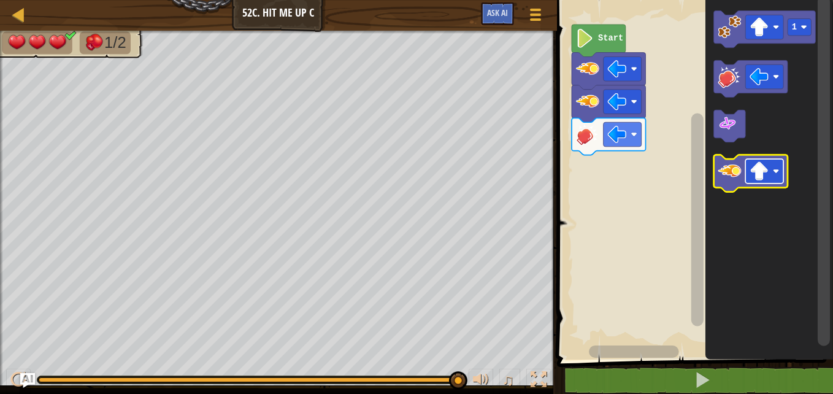
click at [757, 175] on image "Blockly Workspace" at bounding box center [759, 171] width 19 height 19
click at [734, 177] on image "Blockly Workspace" at bounding box center [729, 170] width 23 height 23
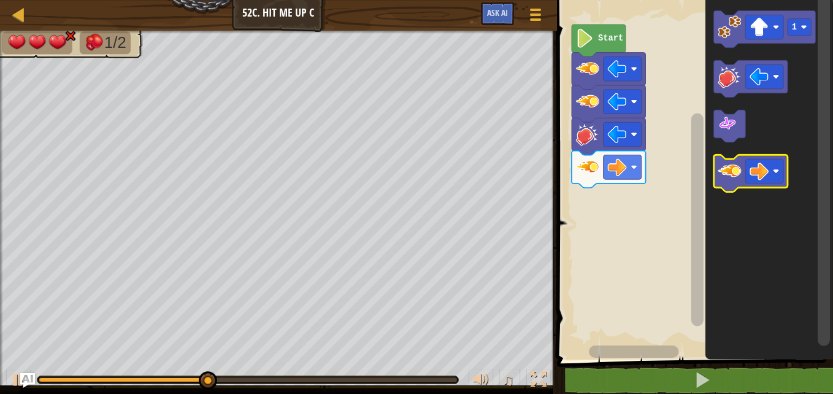
click at [734, 177] on image "Blockly Workspace" at bounding box center [729, 170] width 23 height 23
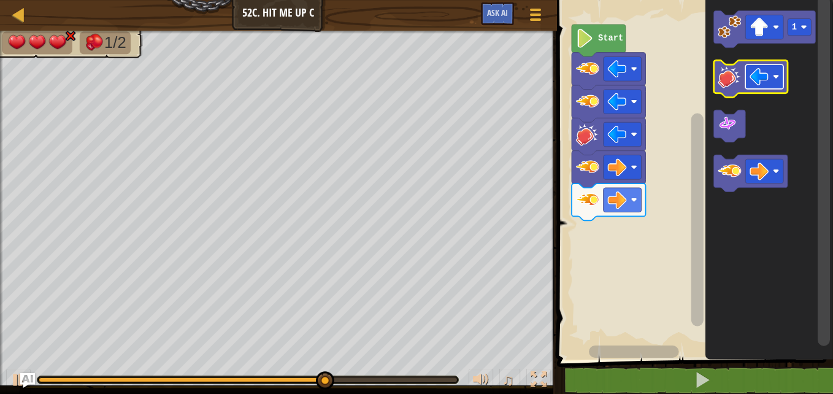
click at [756, 74] on image "Blockly Workspace" at bounding box center [759, 76] width 19 height 19
click at [758, 71] on image "Blockly Workspace" at bounding box center [759, 76] width 19 height 19
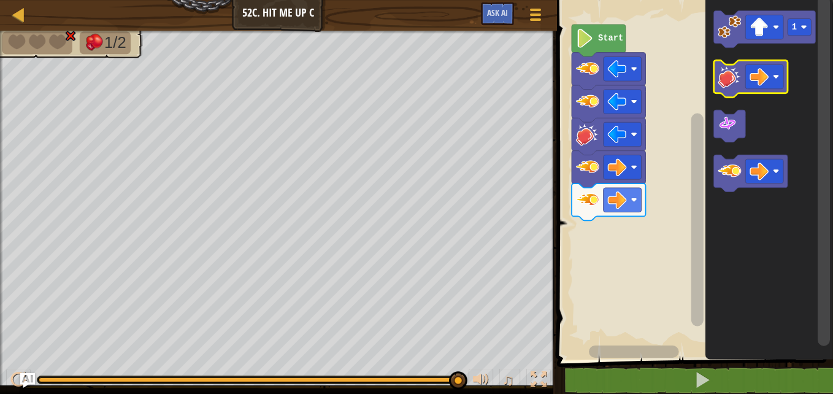
click at [727, 91] on icon "Blockly Workspace" at bounding box center [750, 78] width 74 height 37
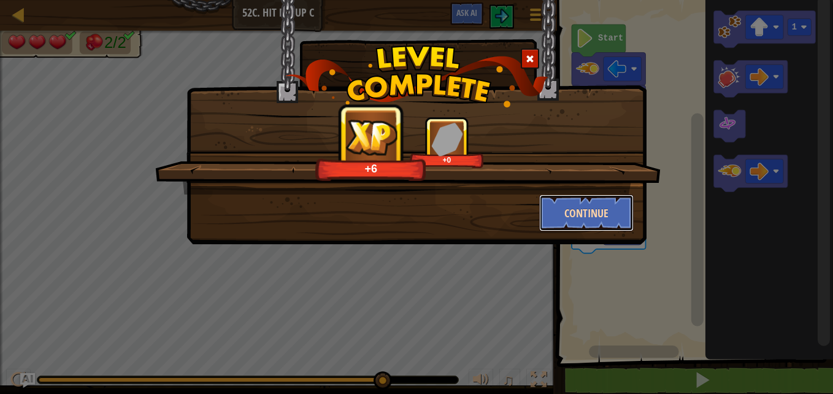
click at [589, 213] on button "Continue" at bounding box center [586, 212] width 95 height 37
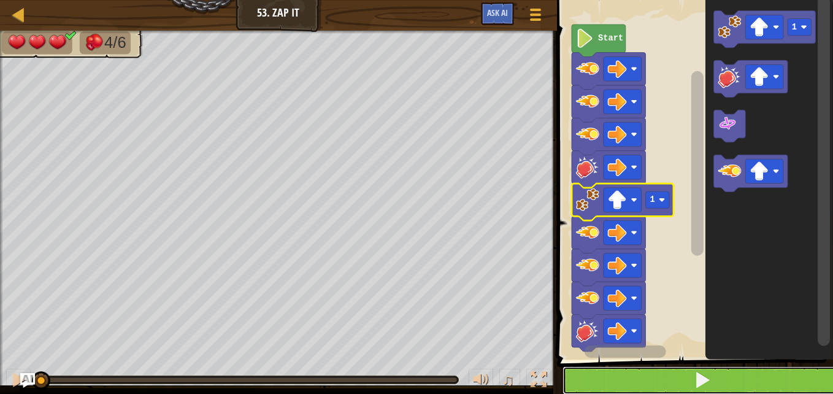
click at [709, 379] on span at bounding box center [702, 379] width 17 height 17
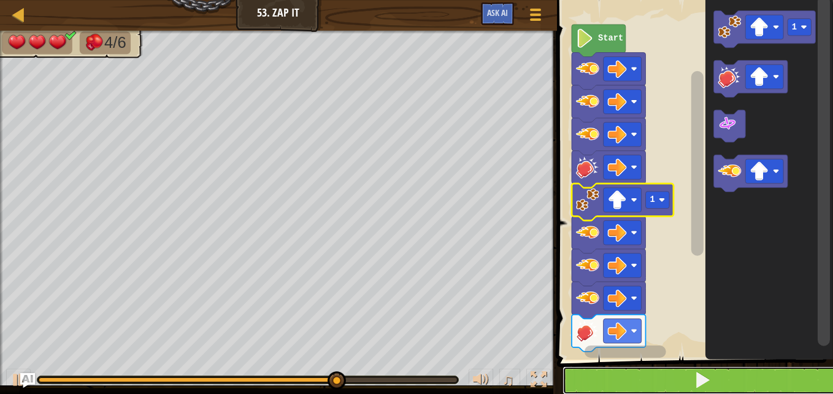
click at [675, 371] on button at bounding box center [702, 380] width 280 height 28
click at [686, 370] on button at bounding box center [702, 380] width 280 height 28
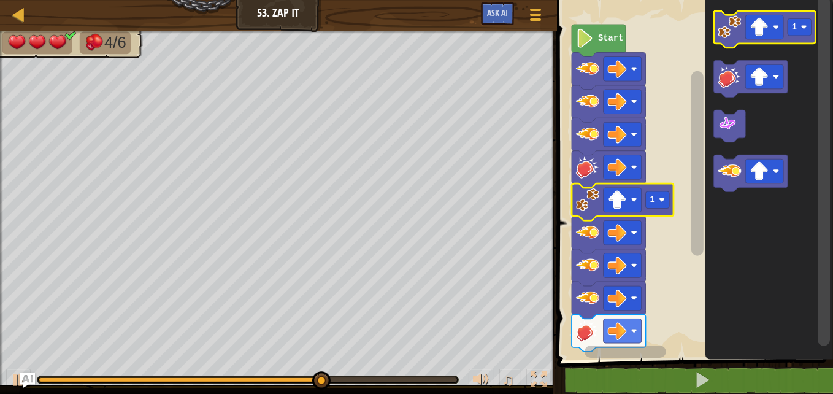
click at [742, 23] on icon "Blockly Workspace" at bounding box center [764, 29] width 102 height 37
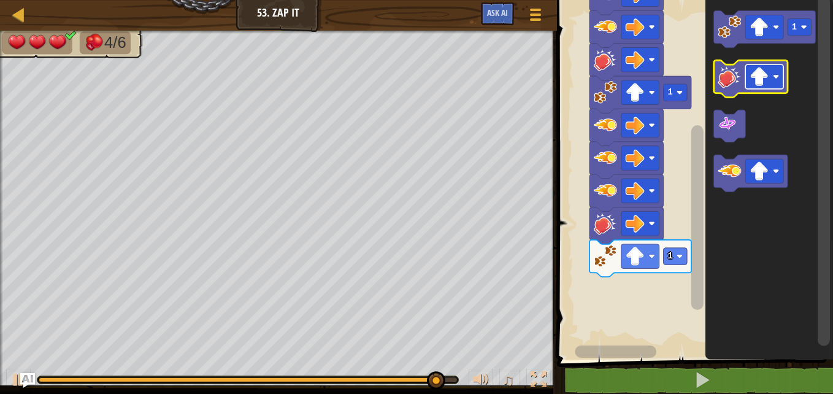
click at [760, 78] on image "Blockly Workspace" at bounding box center [759, 76] width 19 height 19
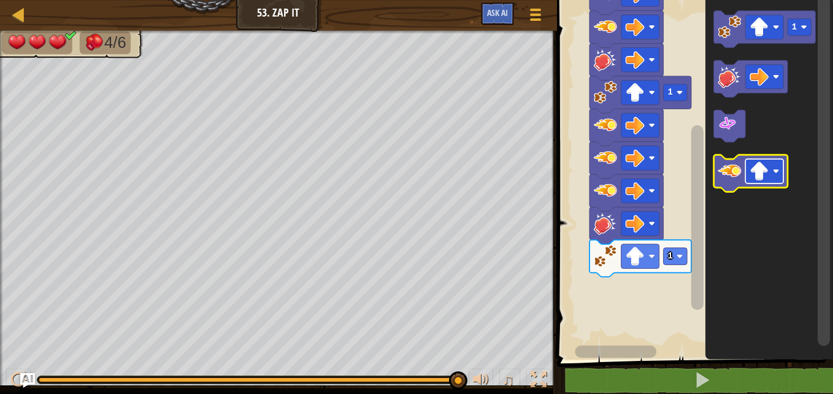
click at [769, 167] on rect "Blockly Workspace" at bounding box center [764, 171] width 38 height 25
click at [739, 182] on image "Blockly Workspace" at bounding box center [729, 170] width 23 height 23
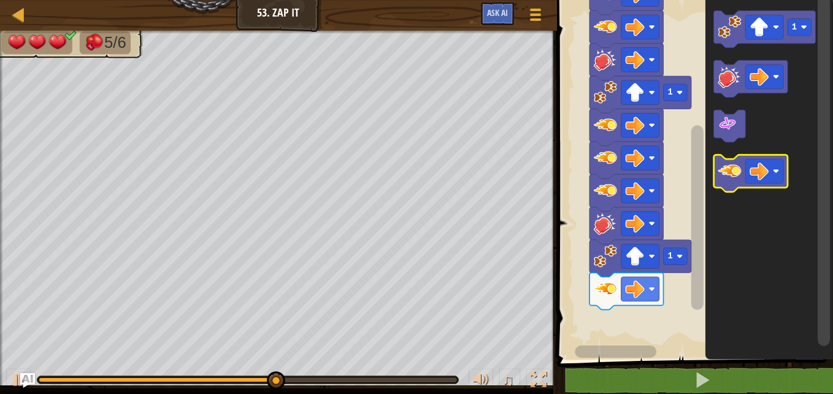
click at [739, 182] on image "Blockly Workspace" at bounding box center [729, 170] width 23 height 23
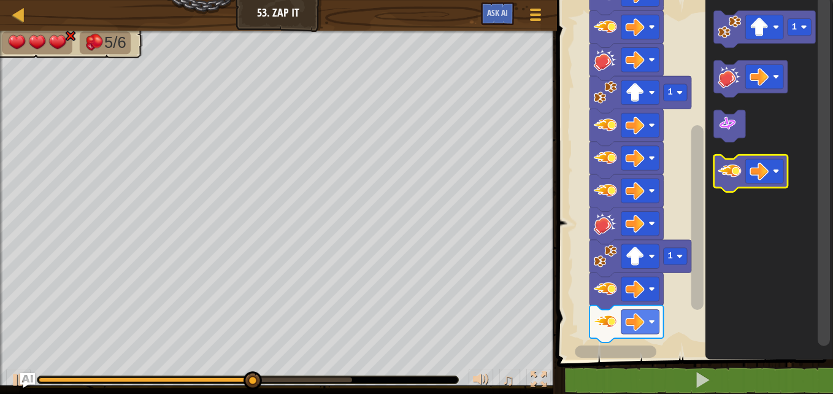
click at [739, 182] on image "Blockly Workspace" at bounding box center [729, 170] width 23 height 23
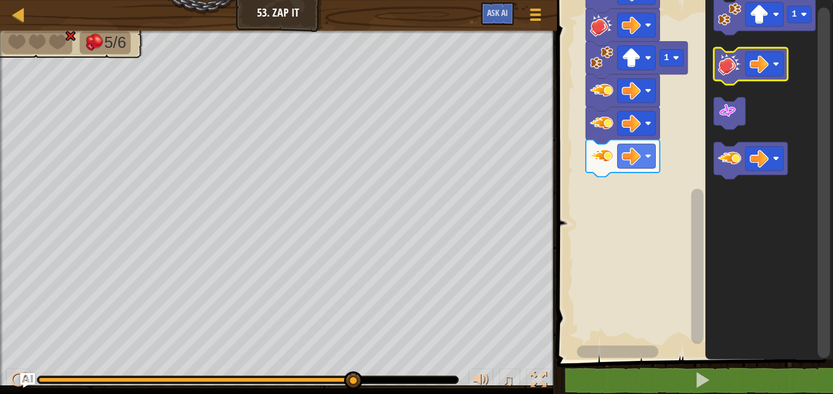
click at [742, 65] on icon "Blockly Workspace" at bounding box center [750, 66] width 74 height 37
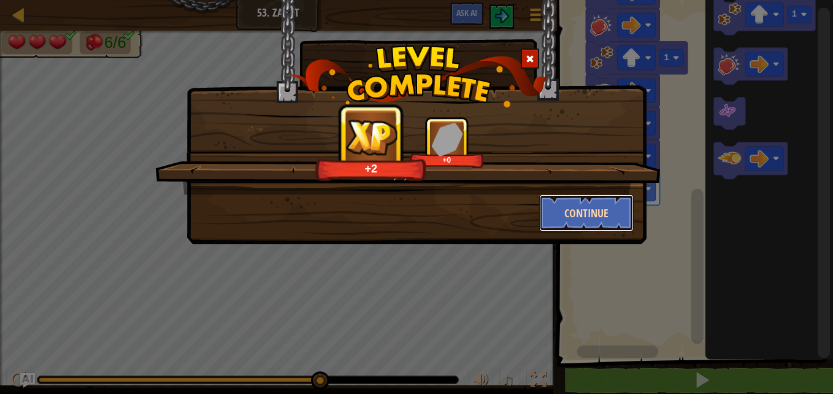
click at [602, 215] on button "Continue" at bounding box center [586, 212] width 95 height 37
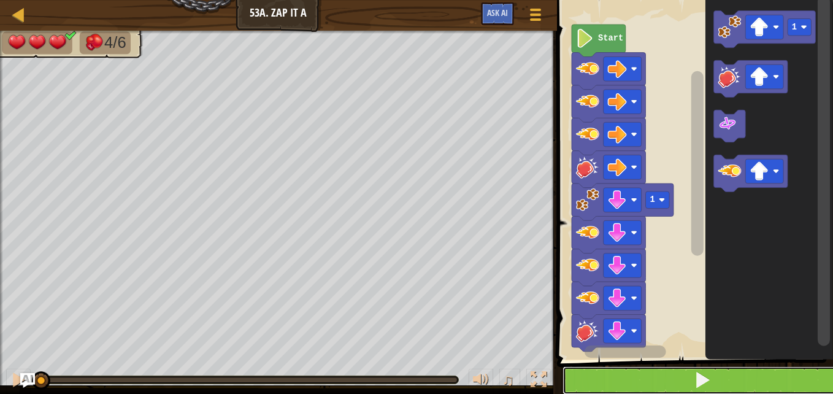
click at [708, 371] on span at bounding box center [702, 379] width 17 height 17
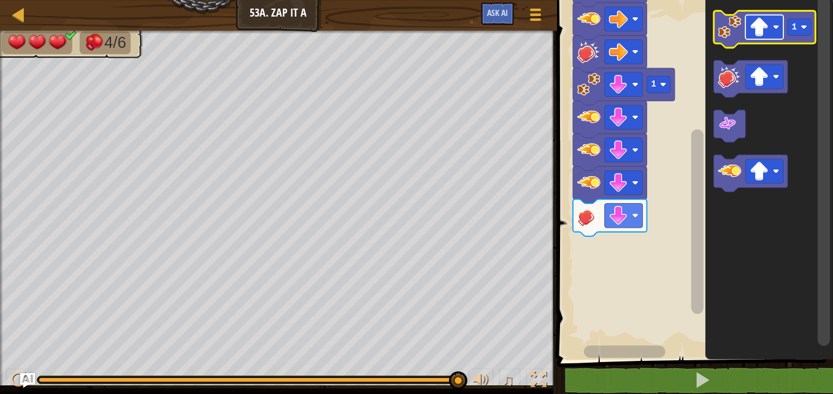
click at [762, 26] on image "Blockly Workspace" at bounding box center [759, 27] width 19 height 19
click at [726, 43] on icon "Blockly Workspace" at bounding box center [764, 29] width 102 height 37
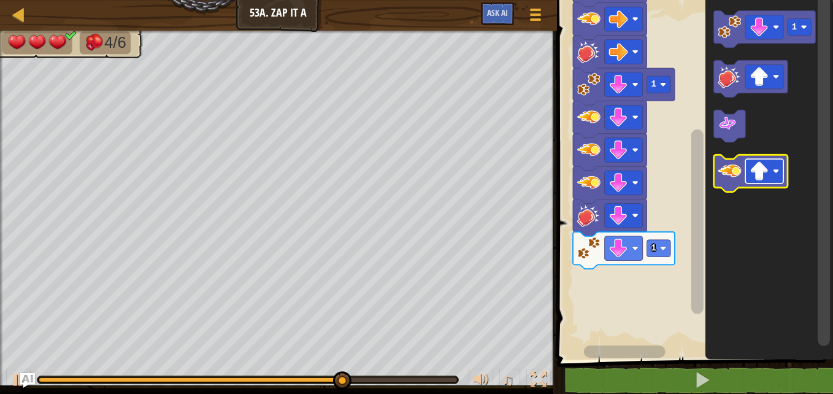
click at [761, 169] on image "Blockly Workspace" at bounding box center [759, 171] width 19 height 19
click at [735, 187] on icon "Blockly Workspace" at bounding box center [750, 173] width 74 height 37
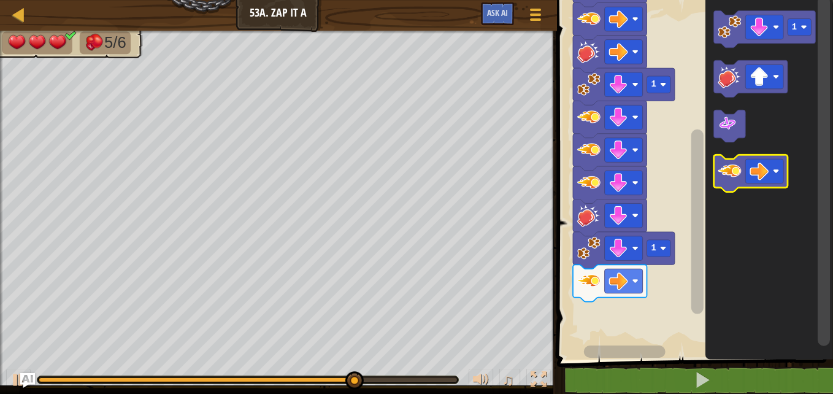
click at [741, 183] on icon "Blockly Workspace" at bounding box center [750, 173] width 74 height 37
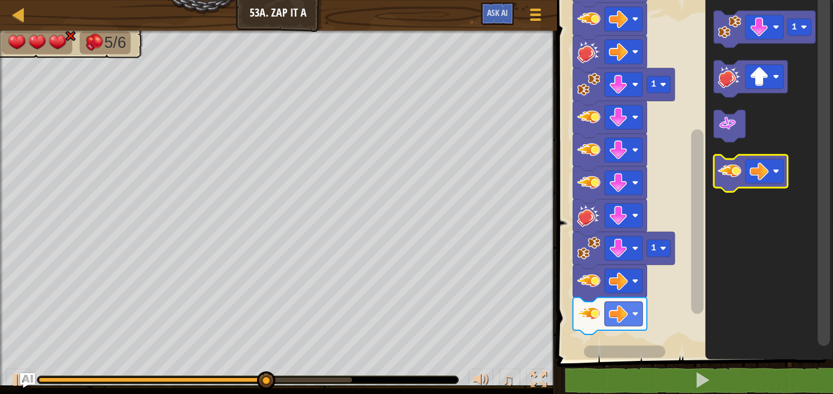
click at [741, 183] on icon "Blockly Workspace" at bounding box center [750, 173] width 74 height 37
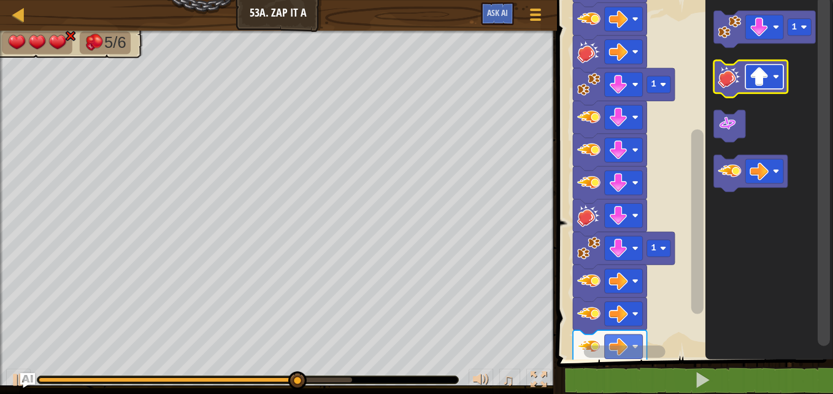
click at [781, 66] on rect "Blockly Workspace" at bounding box center [764, 76] width 38 height 25
click at [724, 75] on image "Blockly Workspace" at bounding box center [729, 76] width 23 height 23
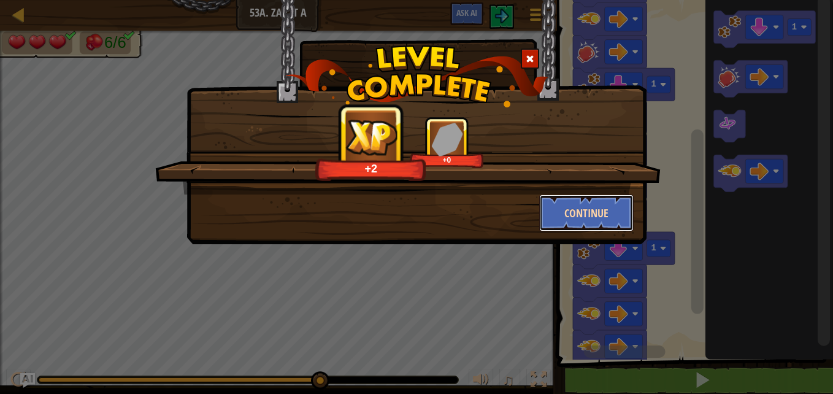
click at [605, 215] on button "Continue" at bounding box center [586, 212] width 95 height 37
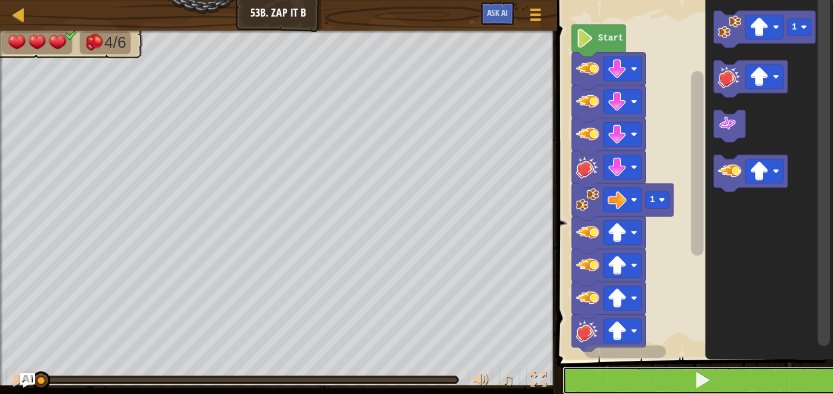
click at [705, 382] on span at bounding box center [702, 379] width 17 height 17
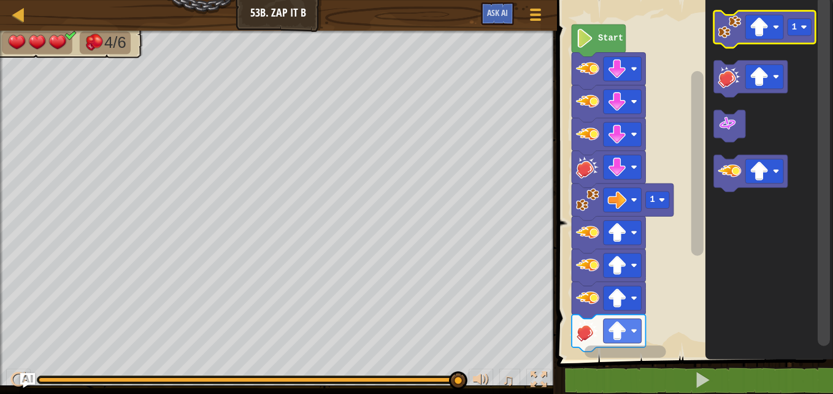
click at [764, 13] on icon "Blockly Workspace" at bounding box center [764, 29] width 102 height 37
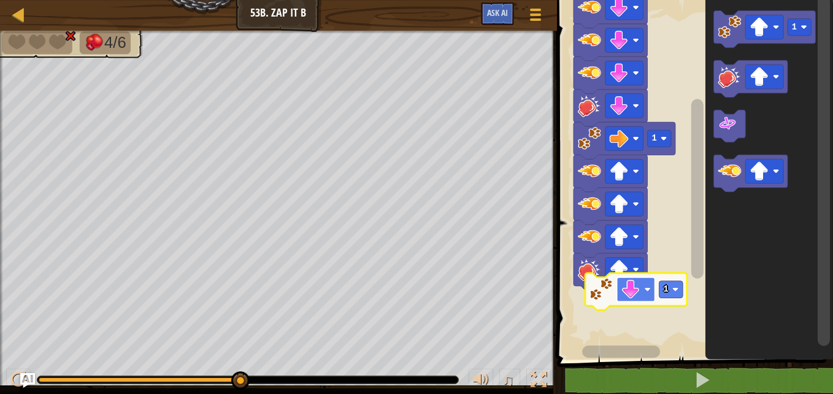
click at [630, 293] on image "Blockly Workspace" at bounding box center [630, 289] width 19 height 19
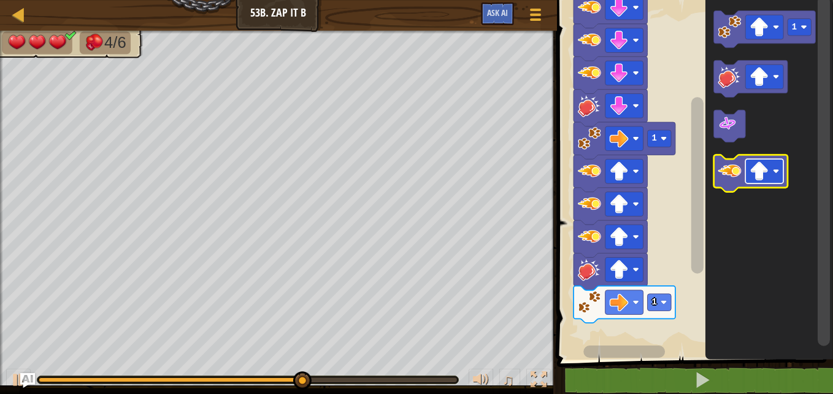
click at [774, 166] on rect "Blockly Workspace" at bounding box center [764, 171] width 38 height 25
click at [740, 170] on g "Blockly Workspace" at bounding box center [750, 173] width 74 height 37
click at [729, 188] on icon "Blockly Workspace" at bounding box center [750, 173] width 74 height 37
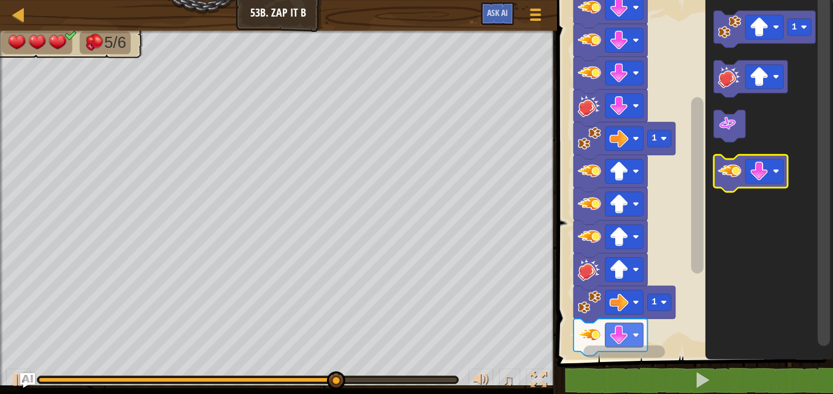
click at [726, 180] on image "Blockly Workspace" at bounding box center [729, 170] width 23 height 23
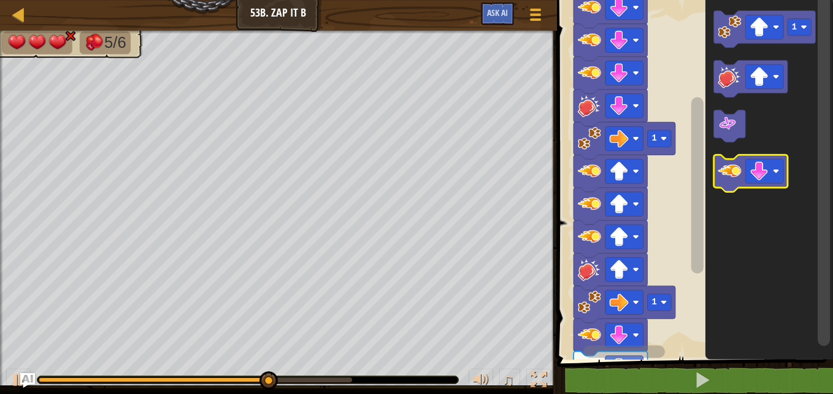
click at [737, 185] on g "Blockly Workspace" at bounding box center [750, 173] width 74 height 37
click at [737, 185] on icon "Blockly Workspace" at bounding box center [750, 173] width 74 height 37
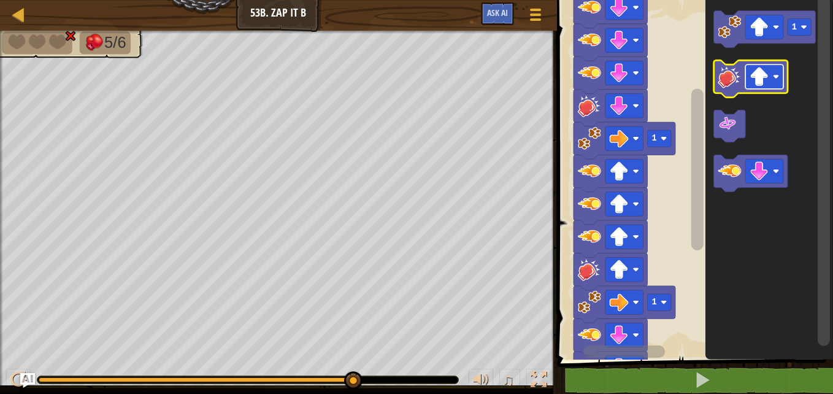
click at [770, 72] on rect "Blockly Workspace" at bounding box center [764, 76] width 38 height 25
click at [740, 86] on image "Blockly Workspace" at bounding box center [729, 76] width 23 height 23
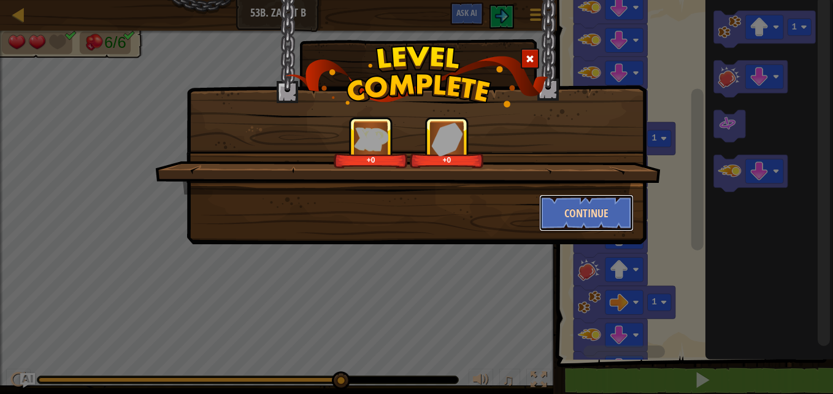
click at [580, 208] on button "Continue" at bounding box center [586, 212] width 95 height 37
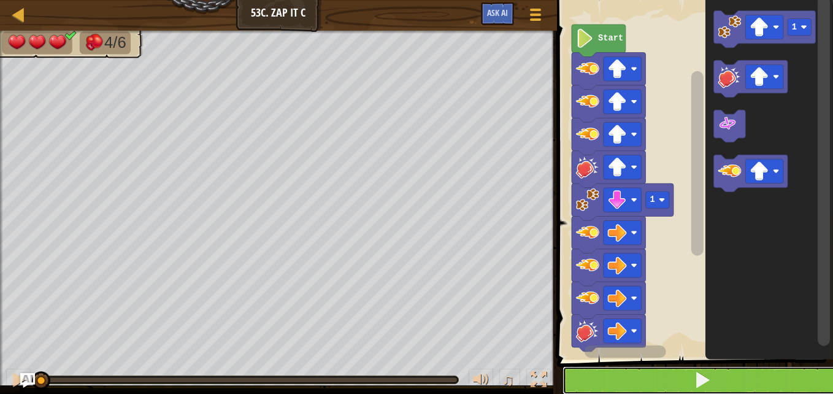
click at [712, 378] on button at bounding box center [702, 380] width 280 height 28
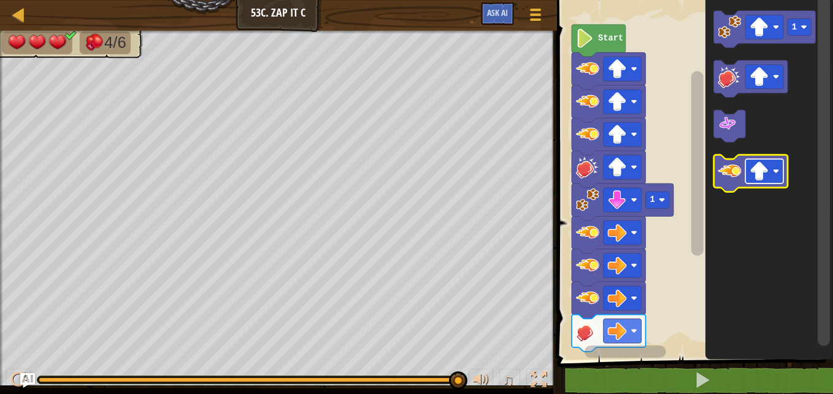
click at [774, 166] on rect "Blockly Workspace" at bounding box center [764, 171] width 38 height 25
click at [723, 181] on image "Blockly Workspace" at bounding box center [729, 170] width 23 height 23
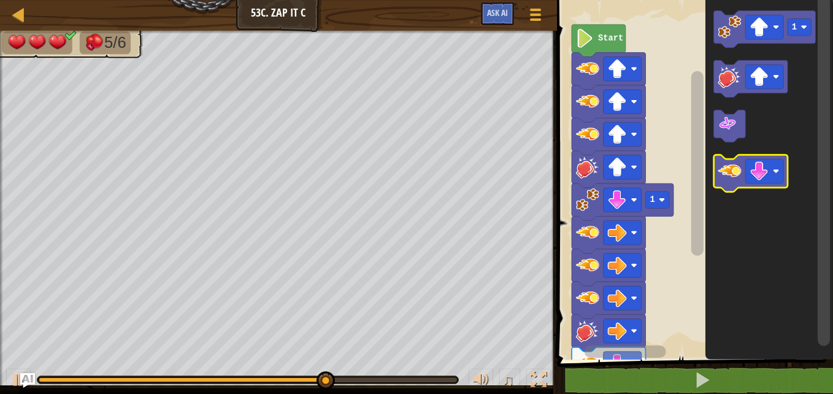
click at [732, 182] on image "Blockly Workspace" at bounding box center [729, 170] width 23 height 23
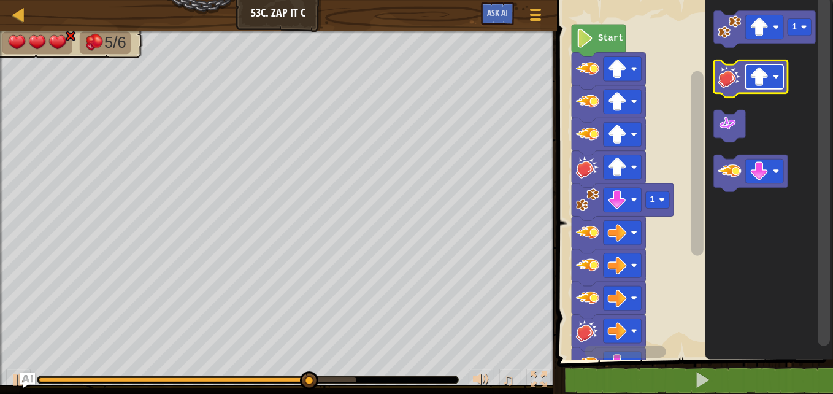
click at [764, 88] on rect "Blockly Workspace" at bounding box center [764, 76] width 38 height 25
click at [732, 75] on image "Blockly Workspace" at bounding box center [729, 76] width 23 height 23
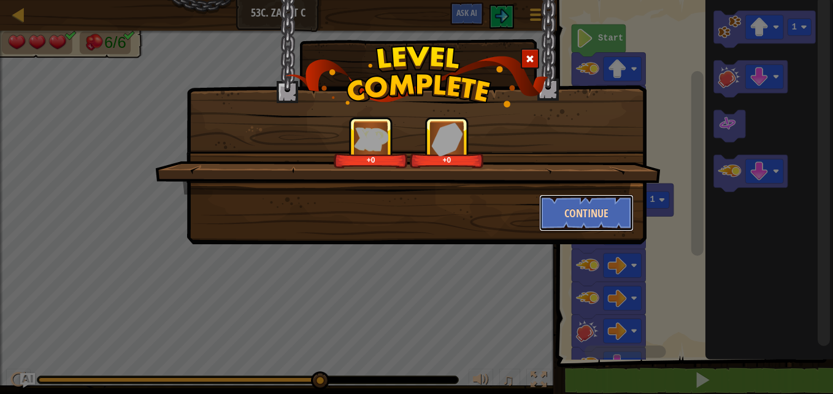
click at [605, 218] on button "Continue" at bounding box center [586, 212] width 95 height 37
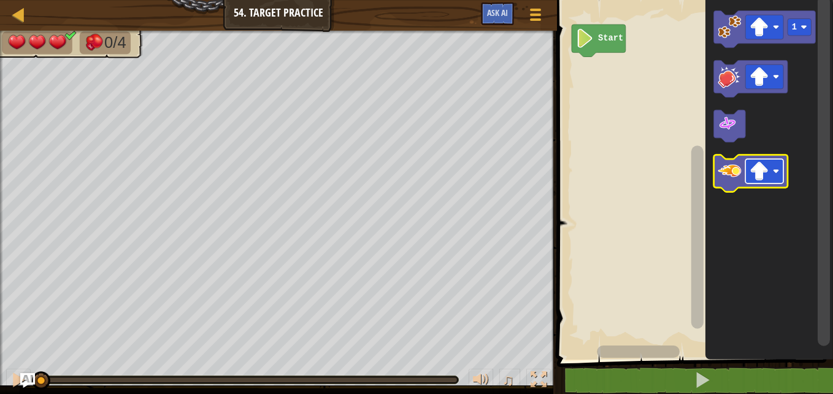
click at [760, 176] on image "Blockly Workspace" at bounding box center [759, 171] width 19 height 19
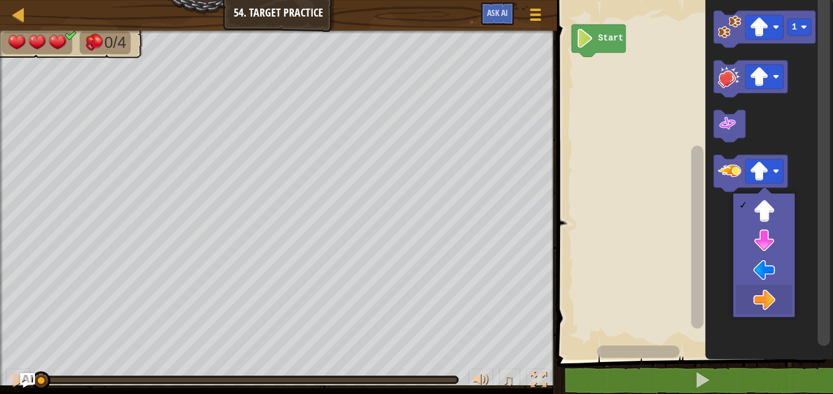
drag, startPoint x: 780, startPoint y: 291, endPoint x: 786, endPoint y: 293, distance: 6.4
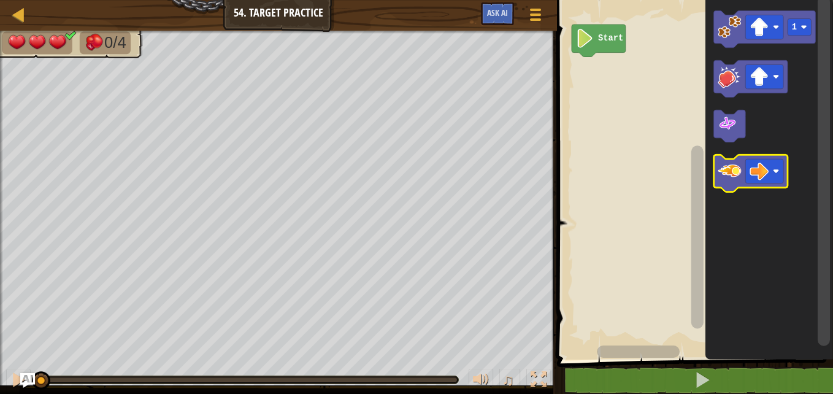
click at [735, 178] on image "Blockly Workspace" at bounding box center [729, 170] width 23 height 23
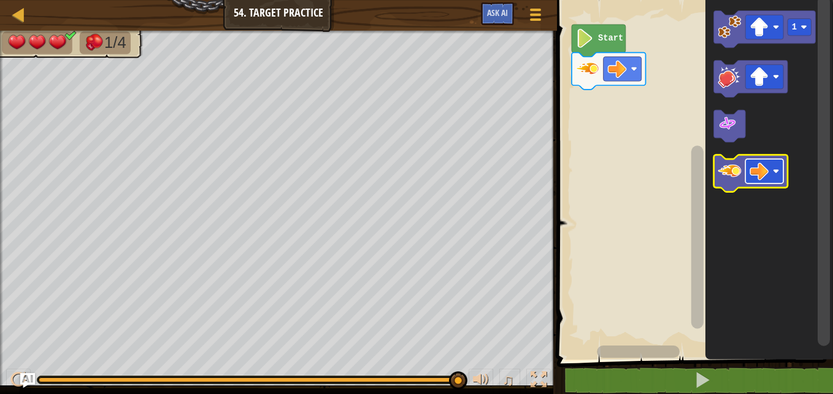
click at [762, 171] on image "Blockly Workspace" at bounding box center [759, 171] width 19 height 19
click at [735, 181] on image "Blockly Workspace" at bounding box center [729, 170] width 23 height 23
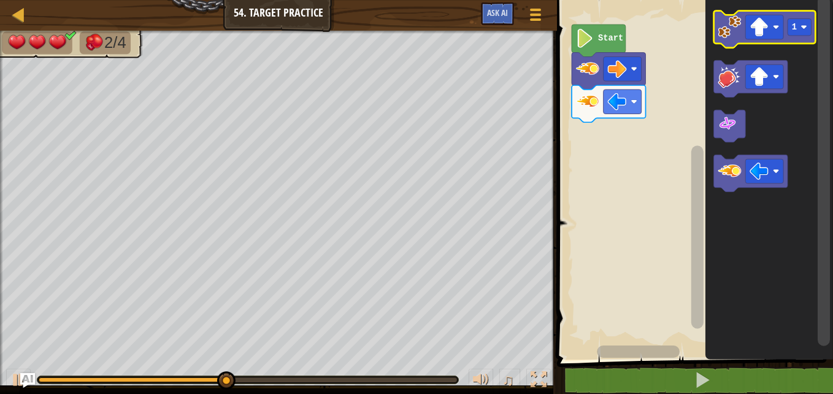
click at [727, 39] on icon "Blockly Workspace" at bounding box center [764, 29] width 102 height 37
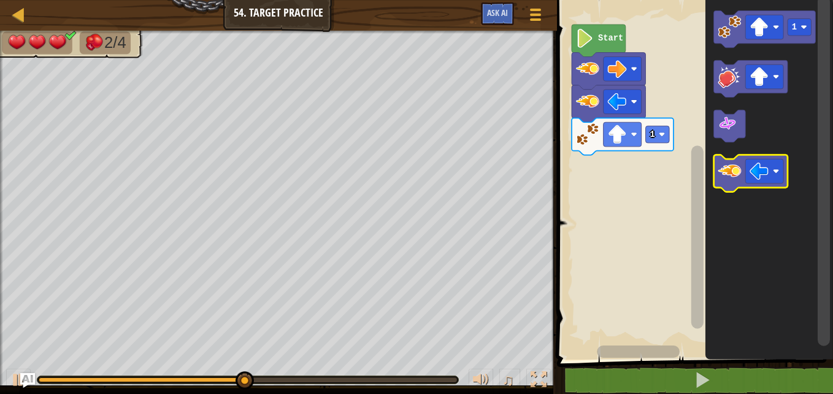
click at [742, 183] on icon "Blockly Workspace" at bounding box center [750, 173] width 74 height 37
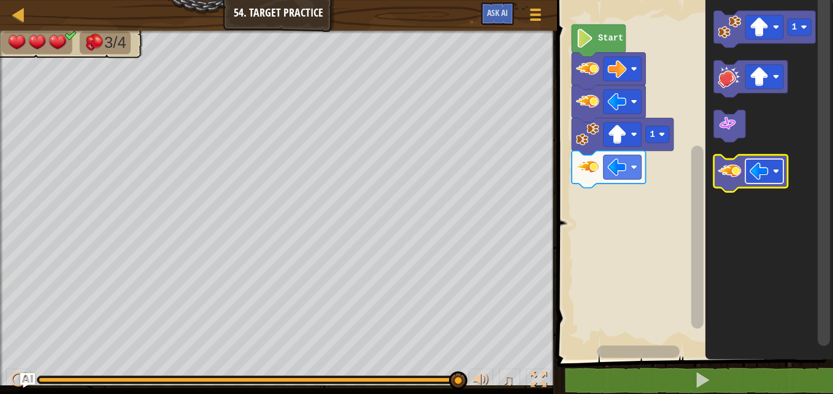
click at [762, 165] on image "Blockly Workspace" at bounding box center [759, 171] width 19 height 19
click at [734, 186] on icon "Blockly Workspace" at bounding box center [750, 173] width 74 height 37
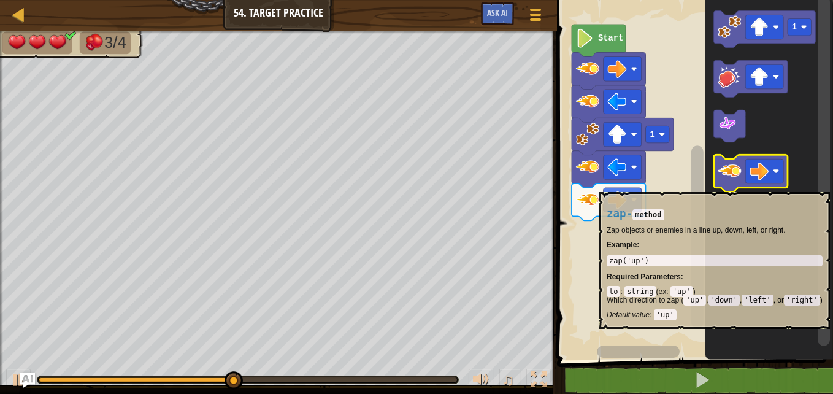
click at [734, 186] on icon "Blockly Workspace" at bounding box center [750, 173] width 74 height 37
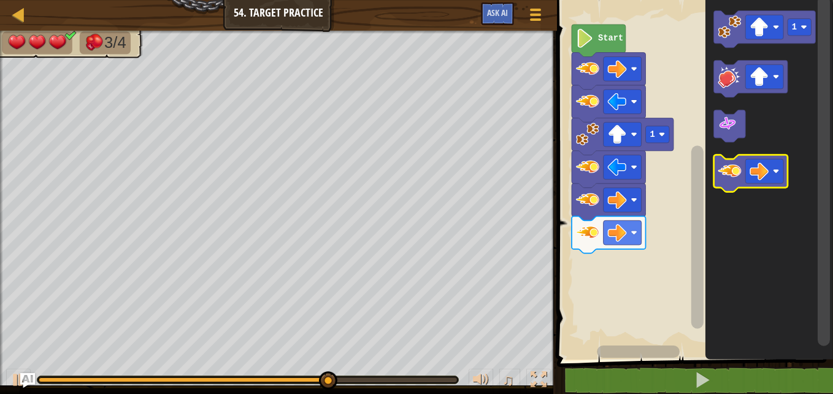
click at [734, 186] on icon "Blockly Workspace" at bounding box center [750, 173] width 74 height 37
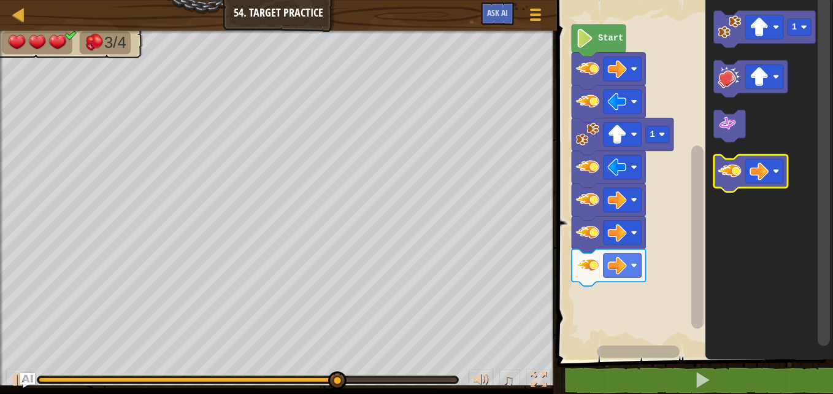
click at [734, 186] on icon "Blockly Workspace" at bounding box center [750, 173] width 74 height 37
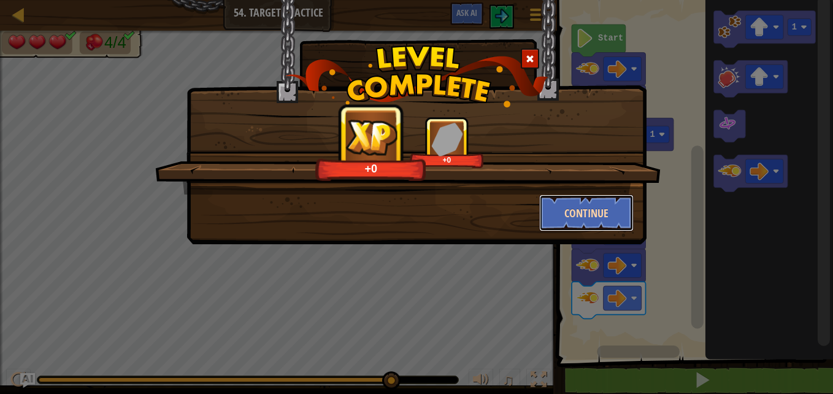
click at [603, 204] on button "Continue" at bounding box center [586, 212] width 95 height 37
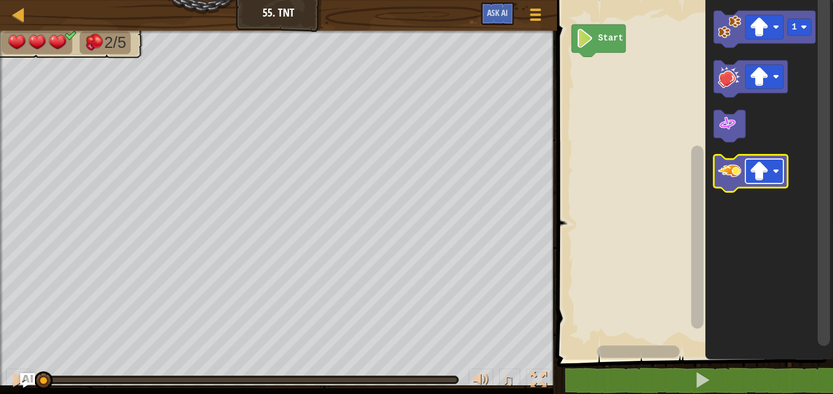
click at [763, 175] on image "Blockly Workspace" at bounding box center [759, 171] width 19 height 19
click at [741, 180] on image "Blockly Workspace" at bounding box center [729, 170] width 23 height 23
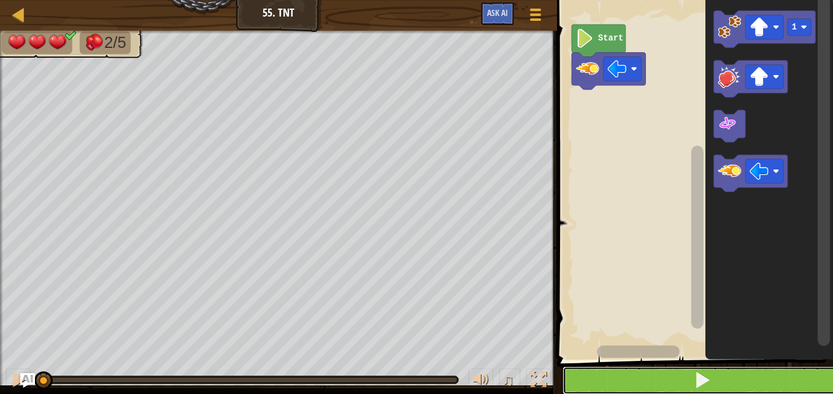
click at [665, 377] on button at bounding box center [702, 380] width 280 height 28
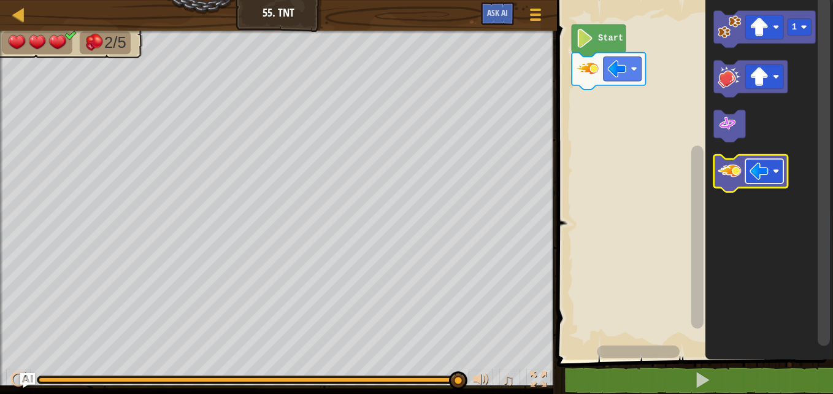
click at [764, 169] on image "Blockly Workspace" at bounding box center [759, 171] width 19 height 19
click at [728, 184] on icon "Blockly Workspace" at bounding box center [750, 173] width 74 height 37
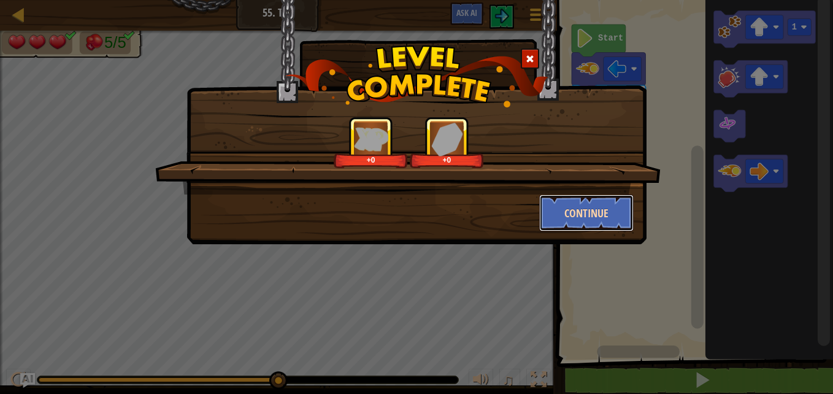
click at [588, 201] on button "Continue" at bounding box center [586, 212] width 95 height 37
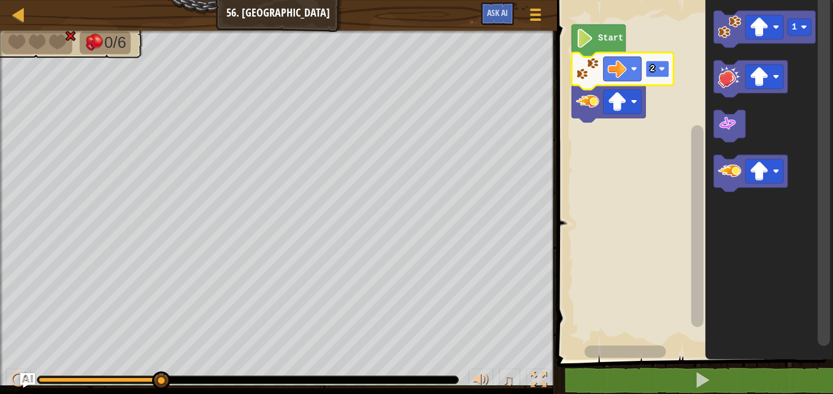
click at [662, 63] on rect "Blockly Workspace" at bounding box center [657, 69] width 24 height 17
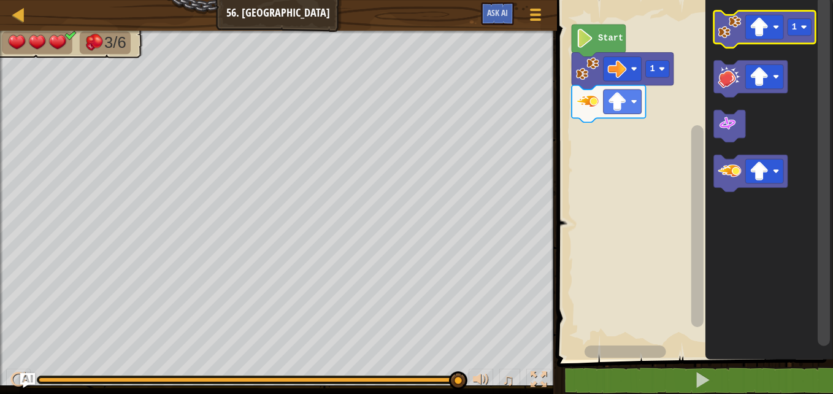
click at [732, 33] on image "Blockly Workspace" at bounding box center [729, 26] width 23 height 23
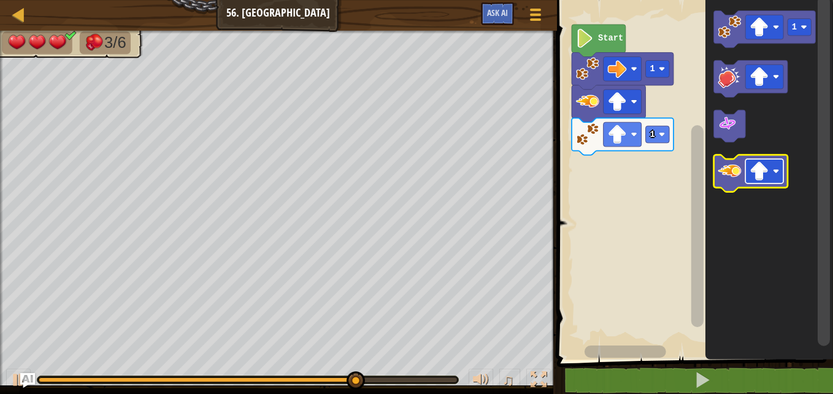
click at [772, 158] on g "Blockly Workspace" at bounding box center [750, 173] width 74 height 37
click at [763, 171] on image "Blockly Workspace" at bounding box center [759, 171] width 19 height 19
click at [727, 177] on image "Blockly Workspace" at bounding box center [729, 170] width 23 height 23
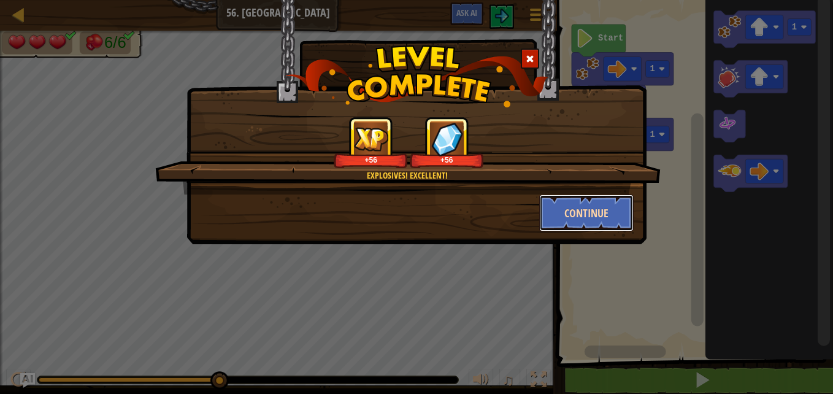
click at [594, 205] on button "Continue" at bounding box center [586, 212] width 95 height 37
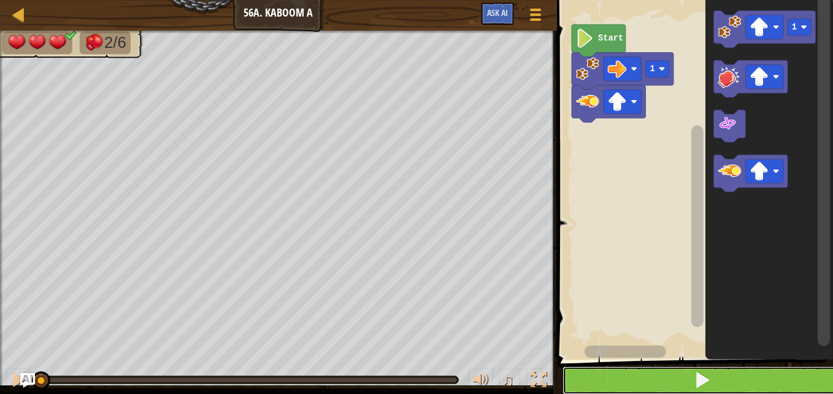
click at [700, 372] on span at bounding box center [702, 379] width 17 height 17
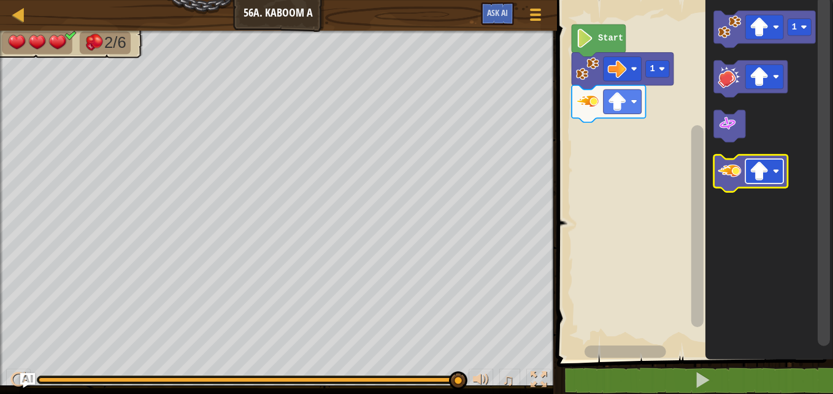
click at [762, 167] on image "Blockly Workspace" at bounding box center [759, 171] width 19 height 19
click at [746, 174] on rect "Blockly Workspace" at bounding box center [764, 171] width 38 height 25
click at [732, 186] on icon "Blockly Workspace" at bounding box center [750, 173] width 74 height 37
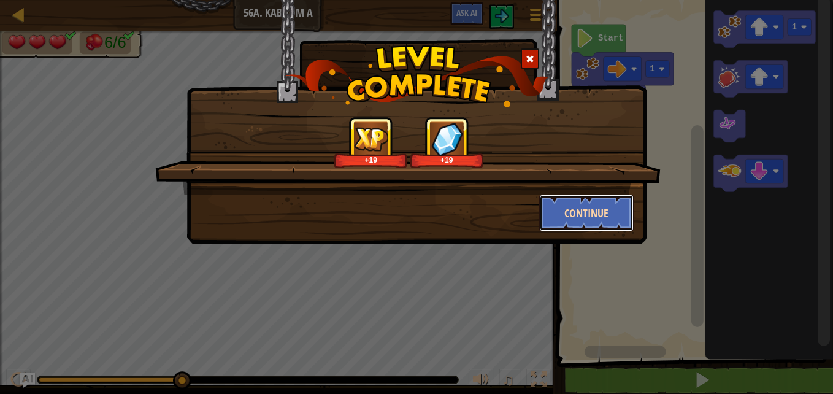
click at [586, 223] on button "Continue" at bounding box center [586, 212] width 95 height 37
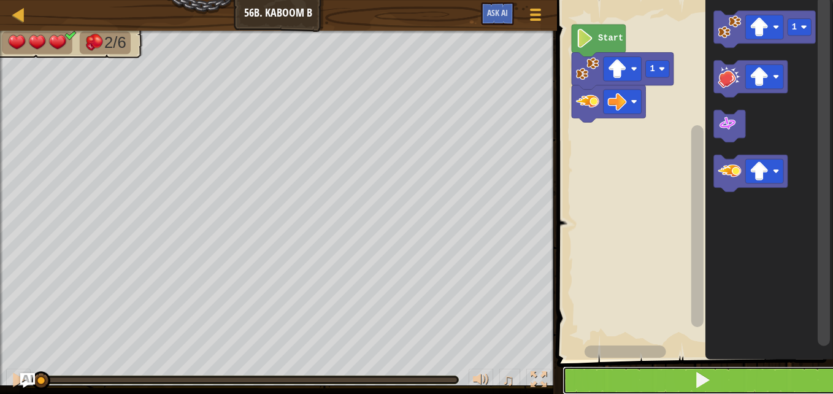
click at [767, 374] on button at bounding box center [702, 380] width 280 height 28
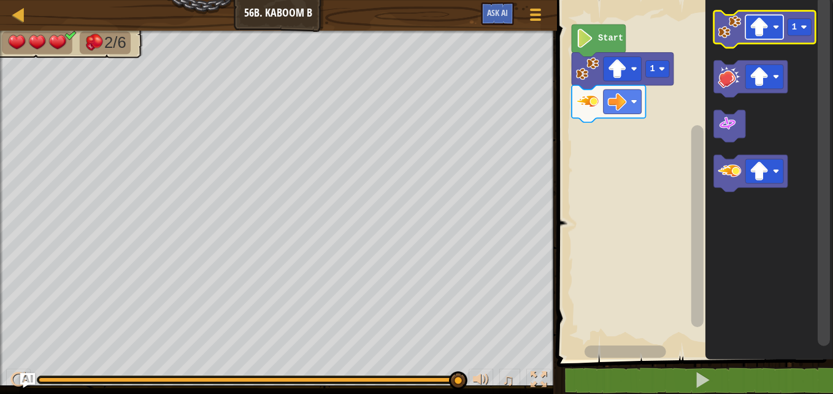
click at [762, 25] on image "Blockly Workspace" at bounding box center [759, 27] width 19 height 19
click at [738, 32] on image "Blockly Workspace" at bounding box center [729, 26] width 23 height 23
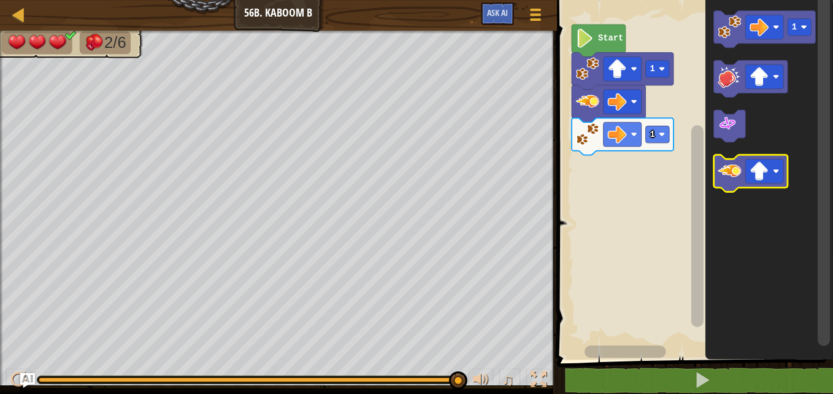
click at [719, 182] on image "Blockly Workspace" at bounding box center [729, 170] width 23 height 23
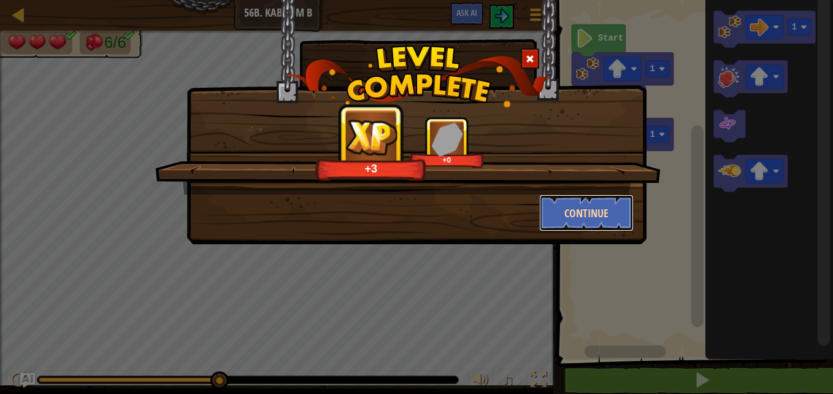
click at [613, 204] on button "Continue" at bounding box center [586, 212] width 95 height 37
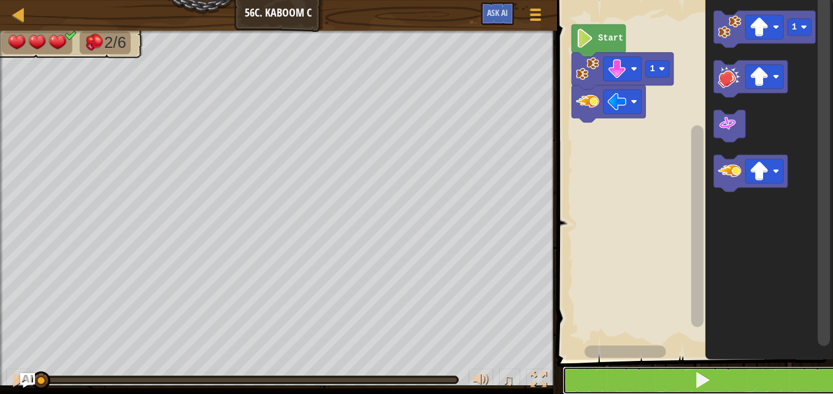
click at [718, 383] on button at bounding box center [702, 380] width 280 height 28
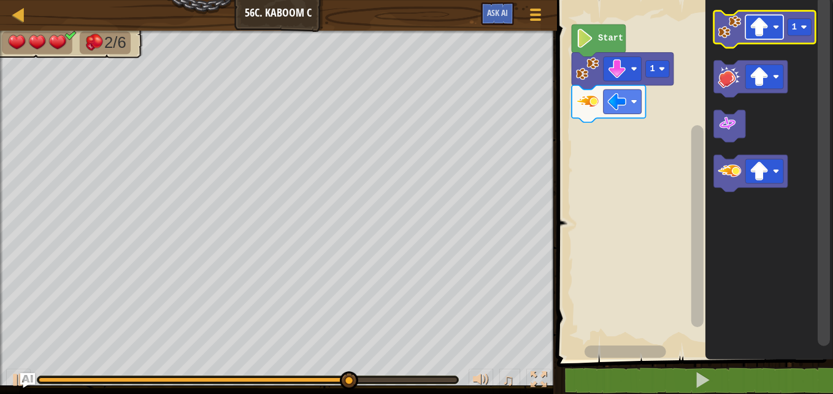
click at [756, 31] on image "Blockly Workspace" at bounding box center [759, 27] width 19 height 19
click at [735, 30] on image "Blockly Workspace" at bounding box center [729, 26] width 23 height 23
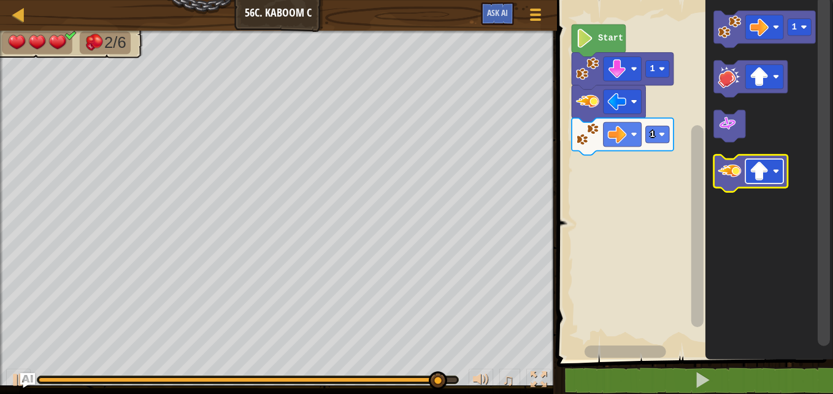
click at [748, 163] on g "Blockly Workspace" at bounding box center [764, 171] width 38 height 25
click at [730, 179] on image "Blockly Workspace" at bounding box center [729, 170] width 23 height 23
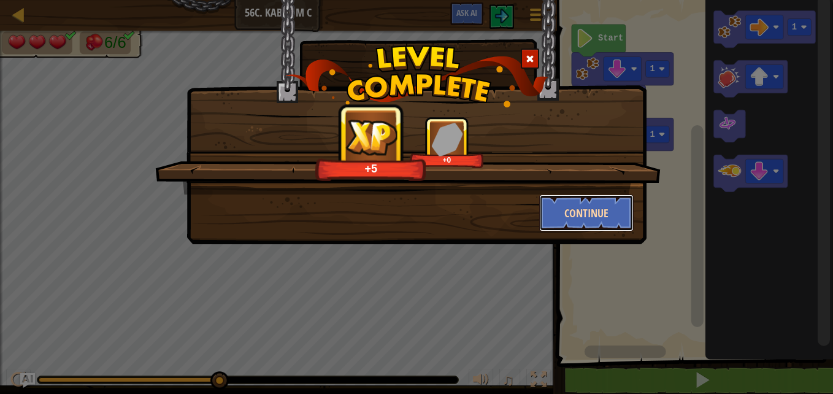
click at [607, 204] on button "Continue" at bounding box center [586, 212] width 95 height 37
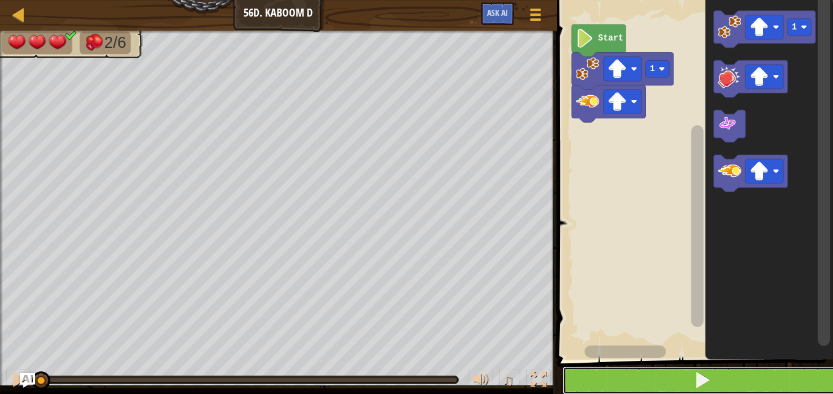
click at [640, 370] on button at bounding box center [702, 380] width 280 height 28
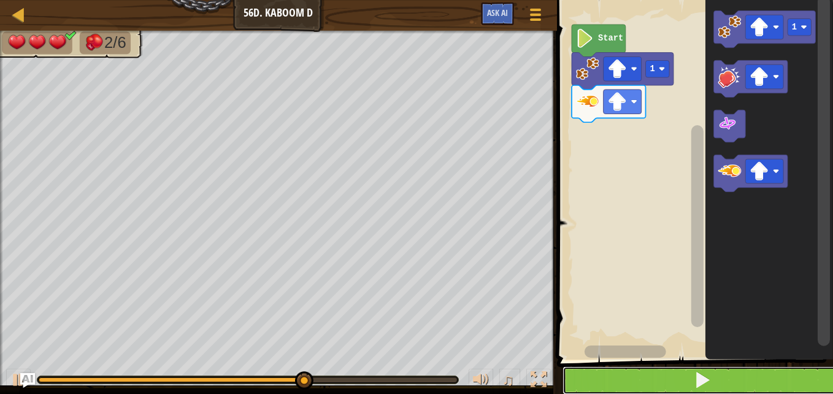
click at [608, 370] on button at bounding box center [702, 380] width 280 height 28
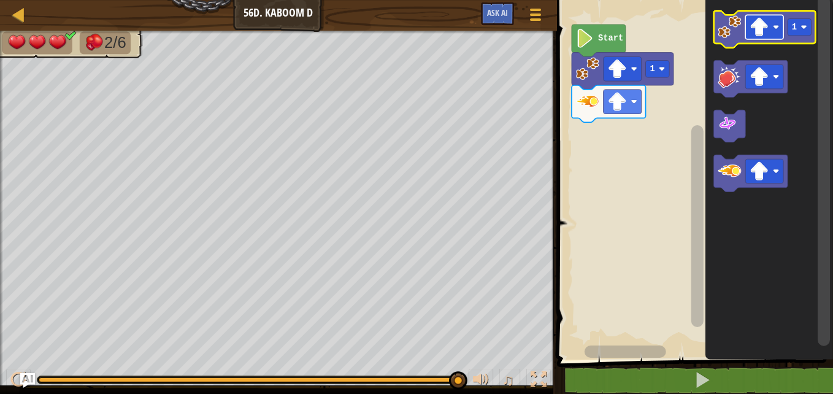
click at [767, 25] on image "Blockly Workspace" at bounding box center [759, 27] width 19 height 19
click at [727, 13] on rect "Blockly Workspace" at bounding box center [764, 29] width 102 height 37
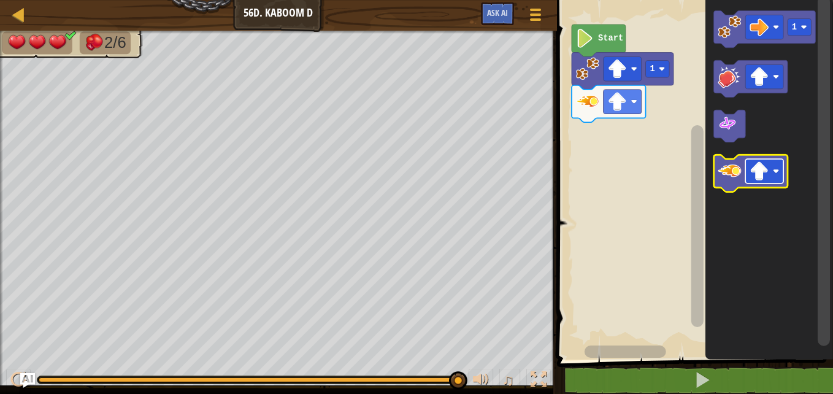
click at [751, 174] on image "Blockly Workspace" at bounding box center [759, 171] width 19 height 19
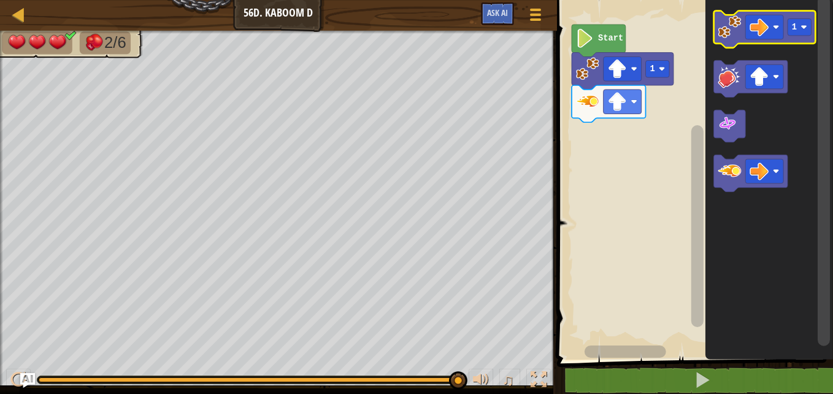
click at [732, 20] on image "Blockly Workspace" at bounding box center [729, 26] width 23 height 23
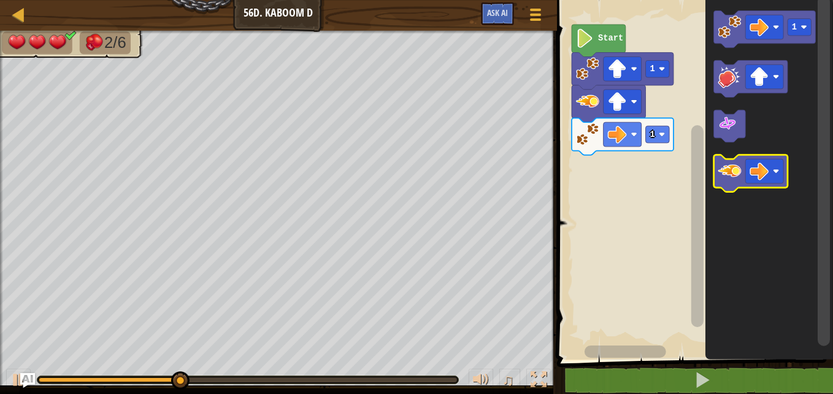
click at [719, 169] on image "Blockly Workspace" at bounding box center [729, 170] width 23 height 23
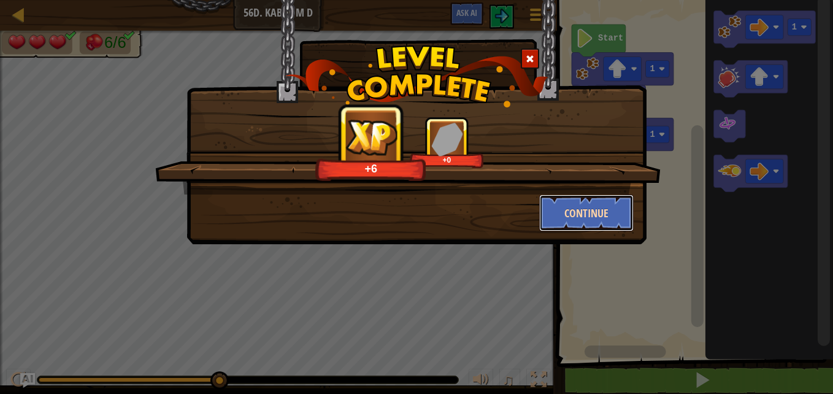
click at [596, 202] on button "Continue" at bounding box center [586, 212] width 95 height 37
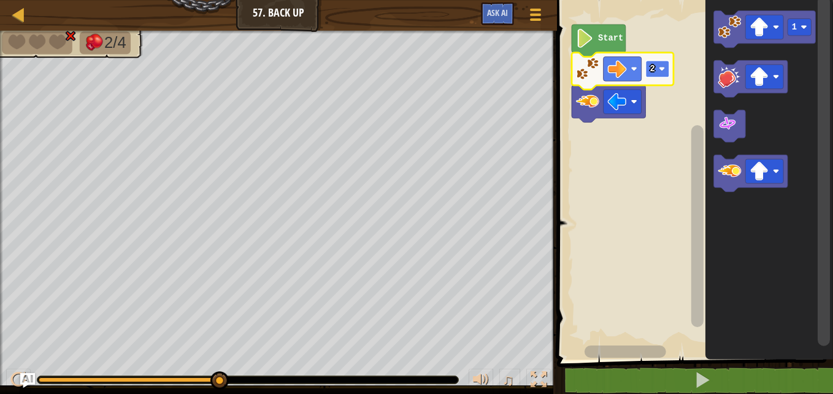
click at [651, 74] on rect "Blockly Workspace" at bounding box center [657, 69] width 24 height 17
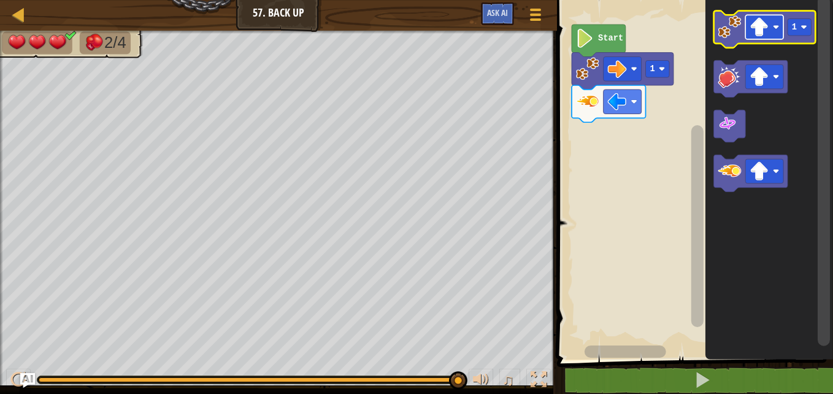
click at [766, 24] on image "Blockly Workspace" at bounding box center [759, 27] width 19 height 19
click at [724, 28] on image "Blockly Workspace" at bounding box center [729, 26] width 23 height 23
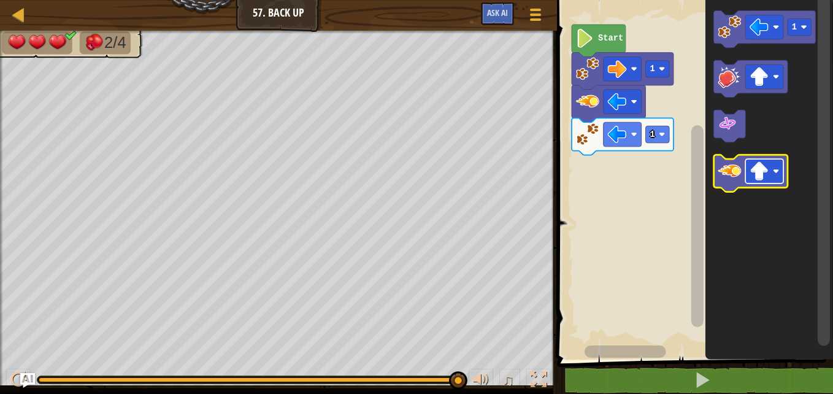
click at [772, 170] on rect "Blockly Workspace" at bounding box center [764, 171] width 38 height 25
click at [726, 178] on image "Blockly Workspace" at bounding box center [729, 170] width 23 height 23
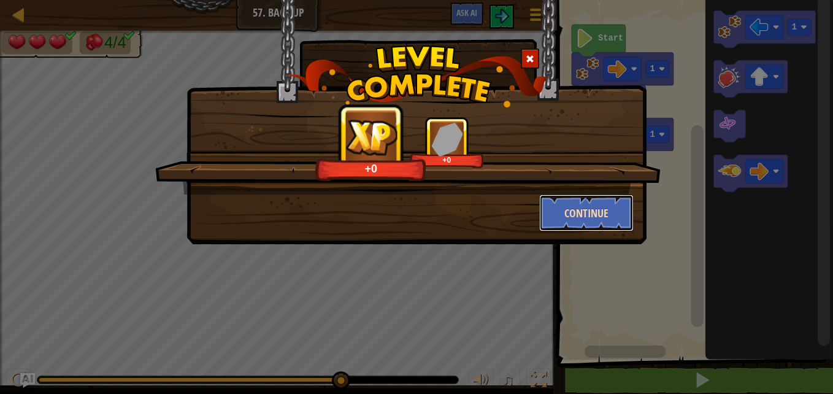
click at [599, 207] on button "Continue" at bounding box center [586, 212] width 95 height 37
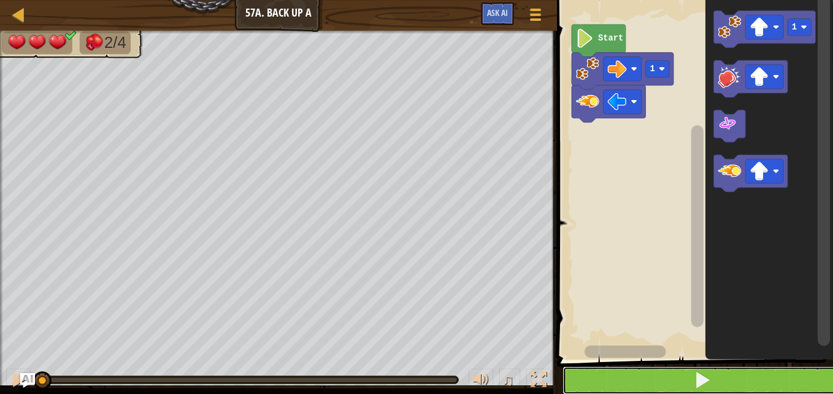
click at [721, 377] on button at bounding box center [702, 380] width 280 height 28
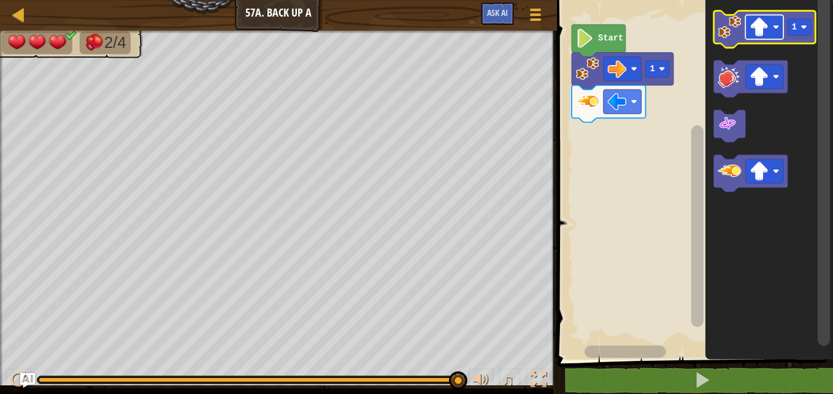
click at [753, 21] on image "Blockly Workspace" at bounding box center [759, 27] width 19 height 19
click at [734, 23] on image "Blockly Workspace" at bounding box center [729, 26] width 23 height 23
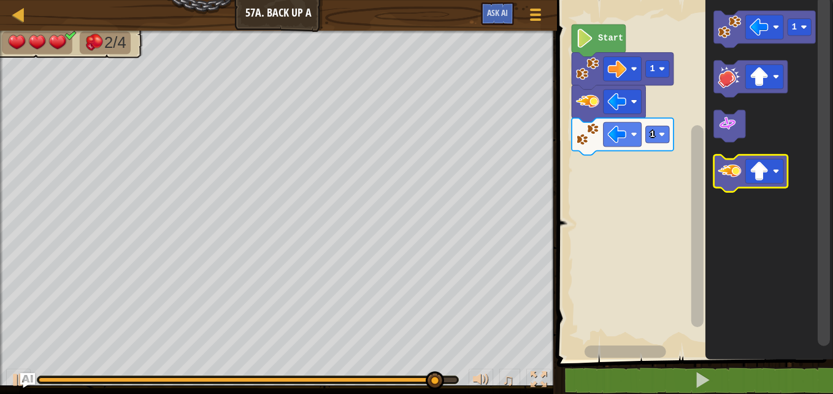
click at [736, 181] on image "Blockly Workspace" at bounding box center [729, 170] width 23 height 23
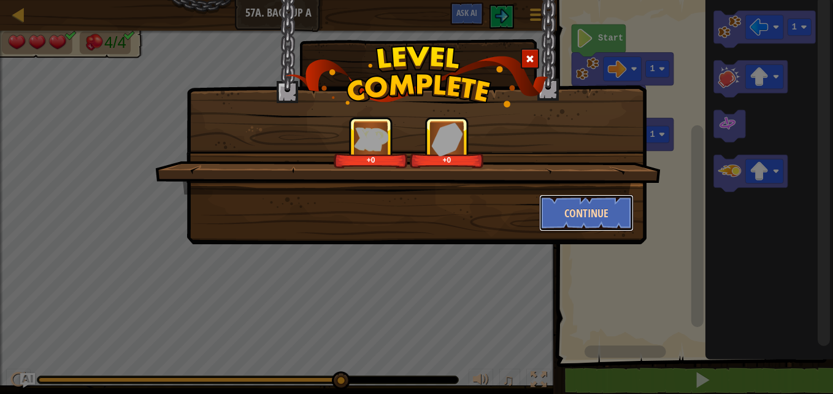
click at [593, 199] on button "Continue" at bounding box center [586, 212] width 95 height 37
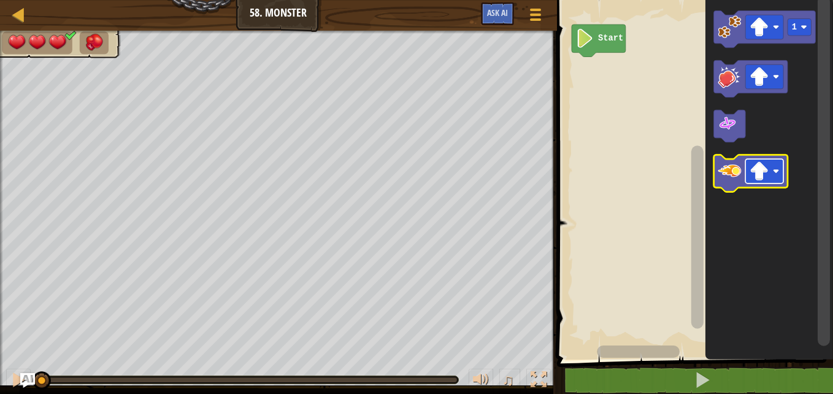
click at [758, 172] on image "Blockly Workspace" at bounding box center [759, 171] width 19 height 19
click at [728, 183] on icon "Blockly Workspace" at bounding box center [750, 173] width 74 height 37
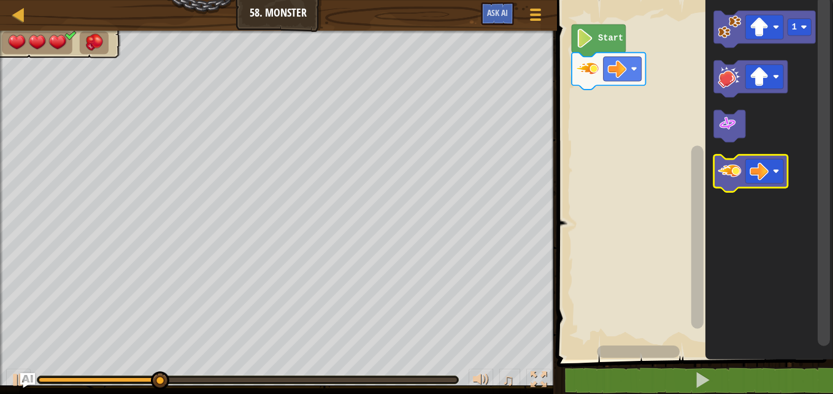
click at [730, 185] on icon "Blockly Workspace" at bounding box center [750, 173] width 74 height 37
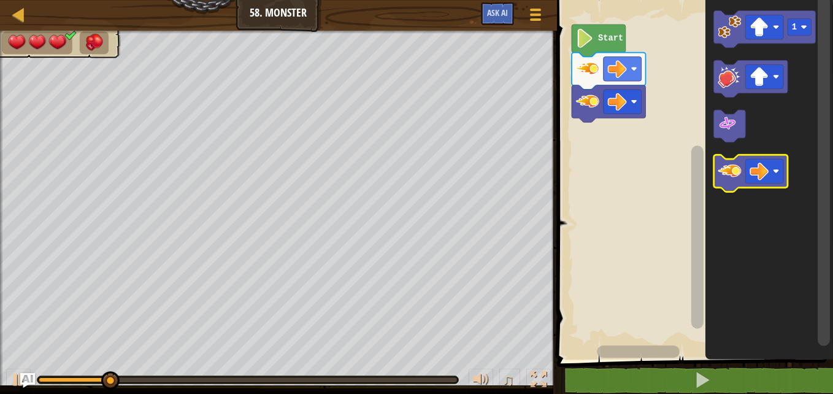
click at [729, 186] on icon "Blockly Workspace" at bounding box center [750, 173] width 74 height 37
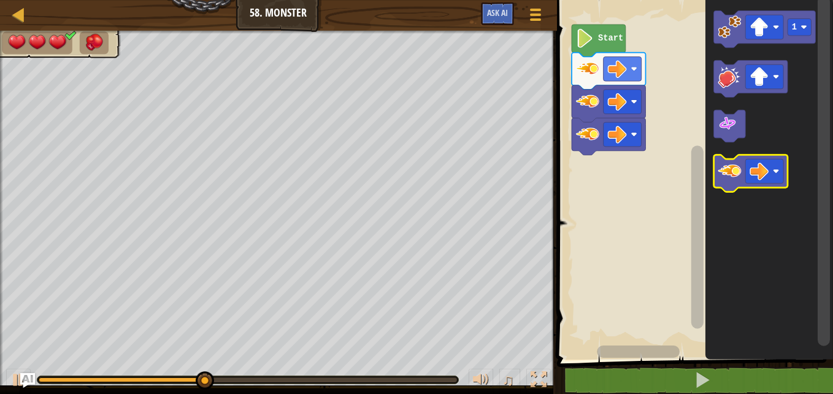
click at [726, 189] on icon "Blockly Workspace" at bounding box center [750, 173] width 74 height 37
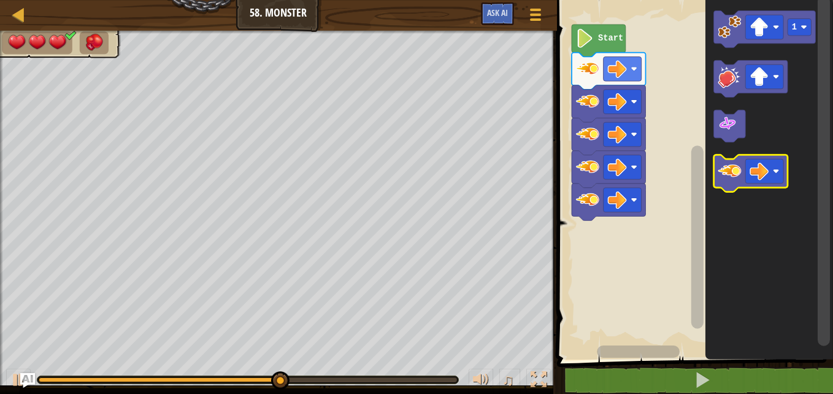
click at [726, 189] on icon "Blockly Workspace" at bounding box center [750, 173] width 74 height 37
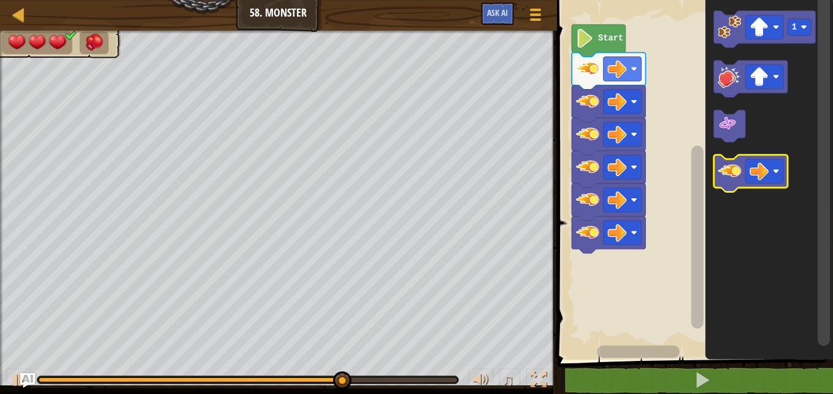
click at [726, 189] on icon "Blockly Workspace" at bounding box center [750, 173] width 74 height 37
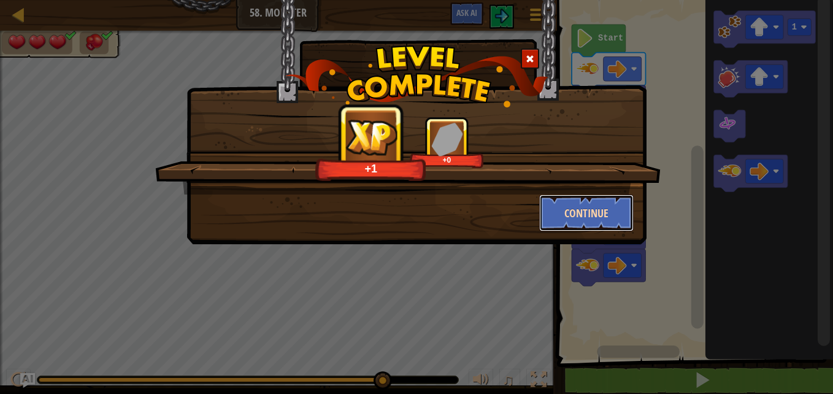
click at [592, 204] on button "Continue" at bounding box center [586, 212] width 95 height 37
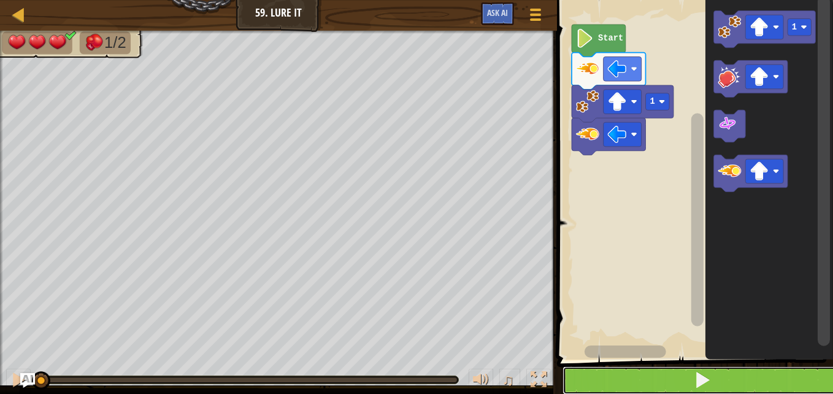
click at [719, 382] on button at bounding box center [702, 380] width 280 height 28
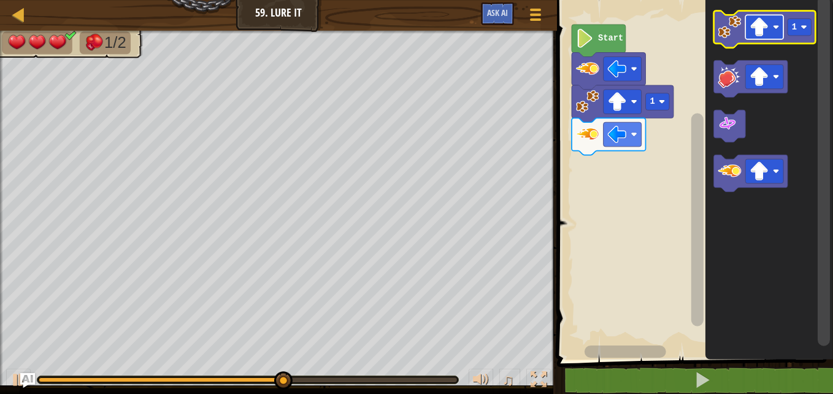
click at [757, 25] on image "Blockly Workspace" at bounding box center [759, 27] width 19 height 19
click at [732, 28] on image "Blockly Workspace" at bounding box center [729, 26] width 23 height 23
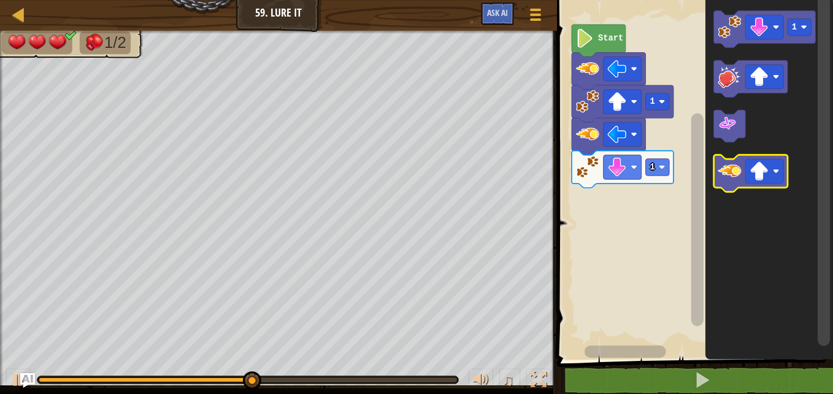
click at [727, 186] on icon "Blockly Workspace" at bounding box center [750, 173] width 74 height 37
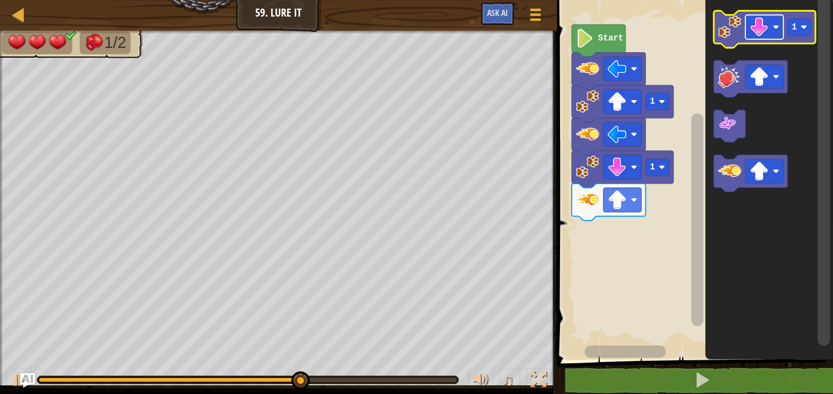
click at [762, 30] on image "Blockly Workspace" at bounding box center [759, 27] width 19 height 19
click at [726, 20] on image "Blockly Workspace" at bounding box center [729, 26] width 23 height 23
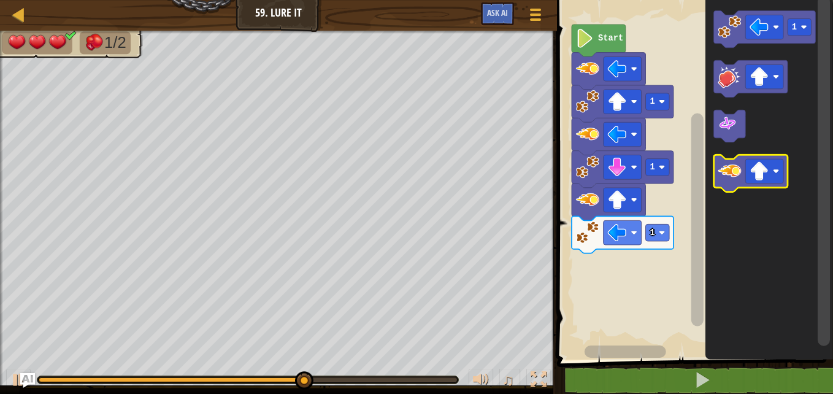
click at [743, 185] on icon "Blockly Workspace" at bounding box center [750, 173] width 74 height 37
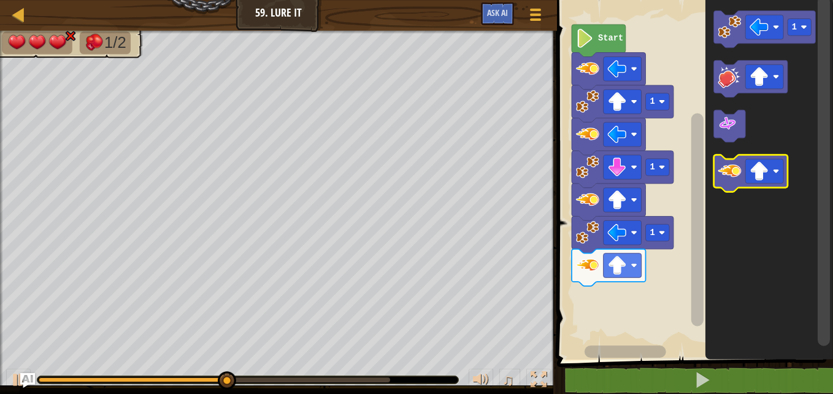
click at [743, 185] on icon "Blockly Workspace" at bounding box center [750, 173] width 74 height 37
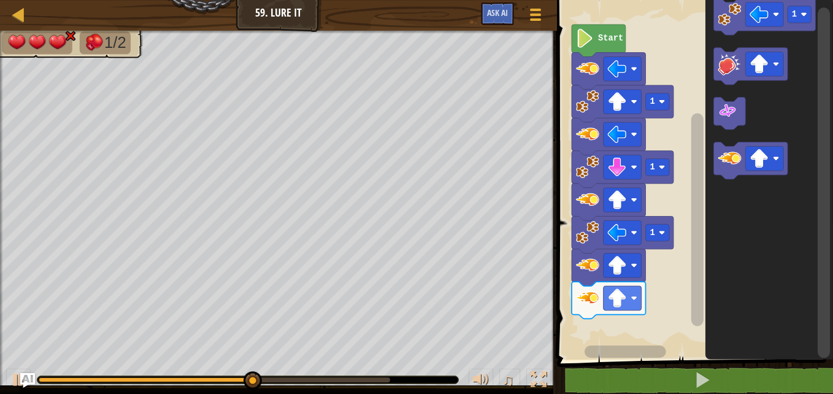
click at [742, 168] on icon "Blockly Workspace" at bounding box center [750, 160] width 74 height 37
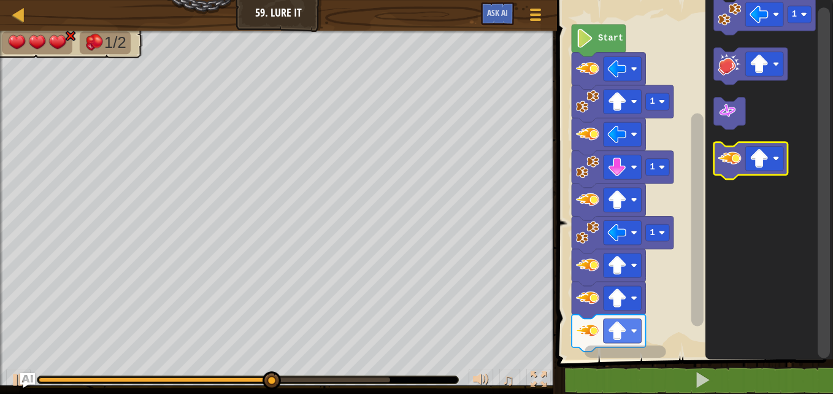
click at [742, 168] on icon "Blockly Workspace" at bounding box center [750, 160] width 74 height 37
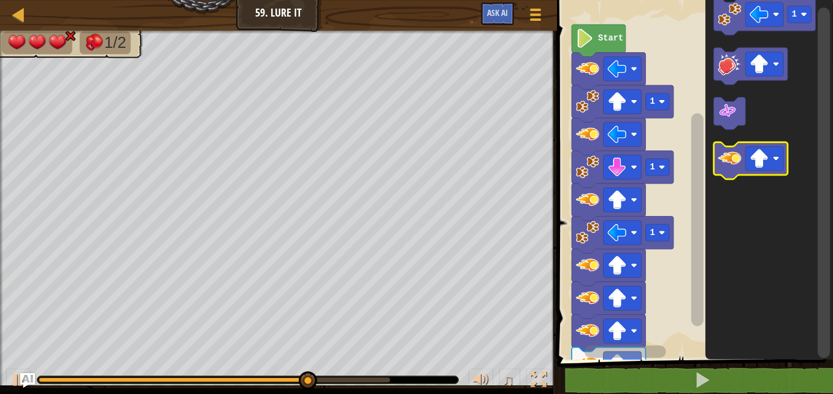
click at [740, 168] on image "Blockly Workspace" at bounding box center [729, 158] width 23 height 23
click at [727, 175] on icon "Blockly Workspace" at bounding box center [750, 160] width 74 height 37
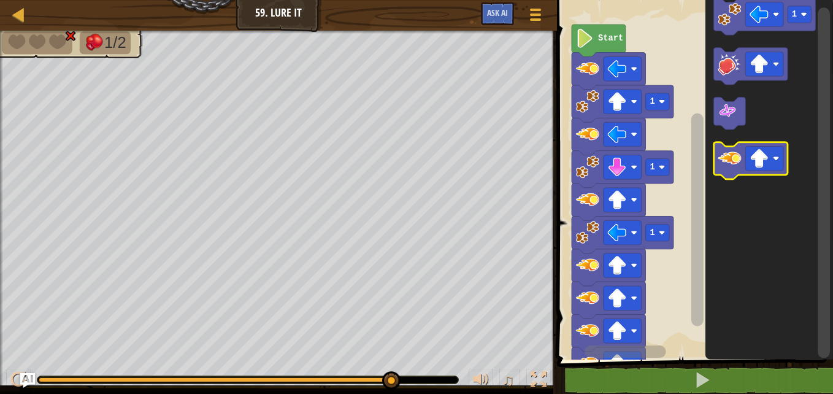
click at [729, 169] on image "Blockly Workspace" at bounding box center [729, 158] width 23 height 23
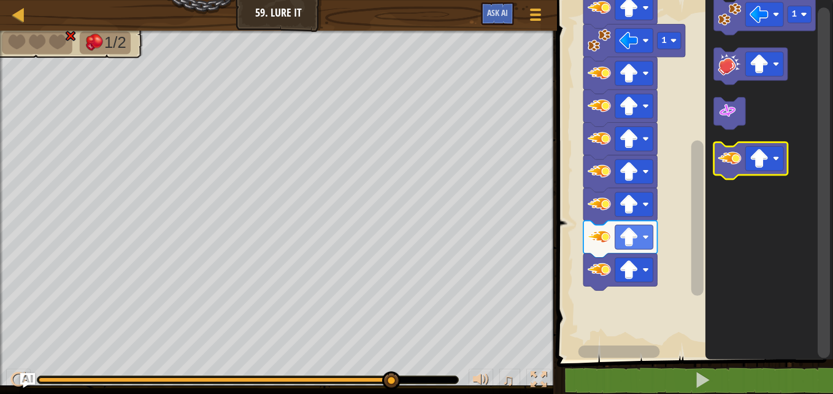
click at [719, 166] on image "Blockly Workspace" at bounding box center [729, 158] width 23 height 23
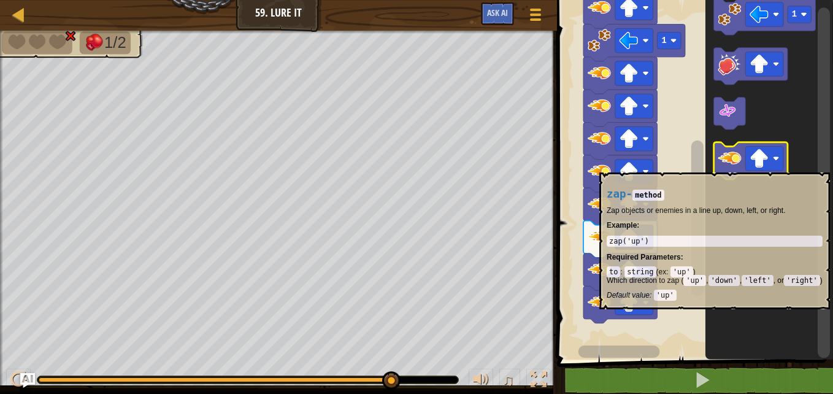
click at [659, 351] on rect "Blockly Workspace" at bounding box center [619, 351] width 82 height 12
